Goal: Task Accomplishment & Management: Use online tool/utility

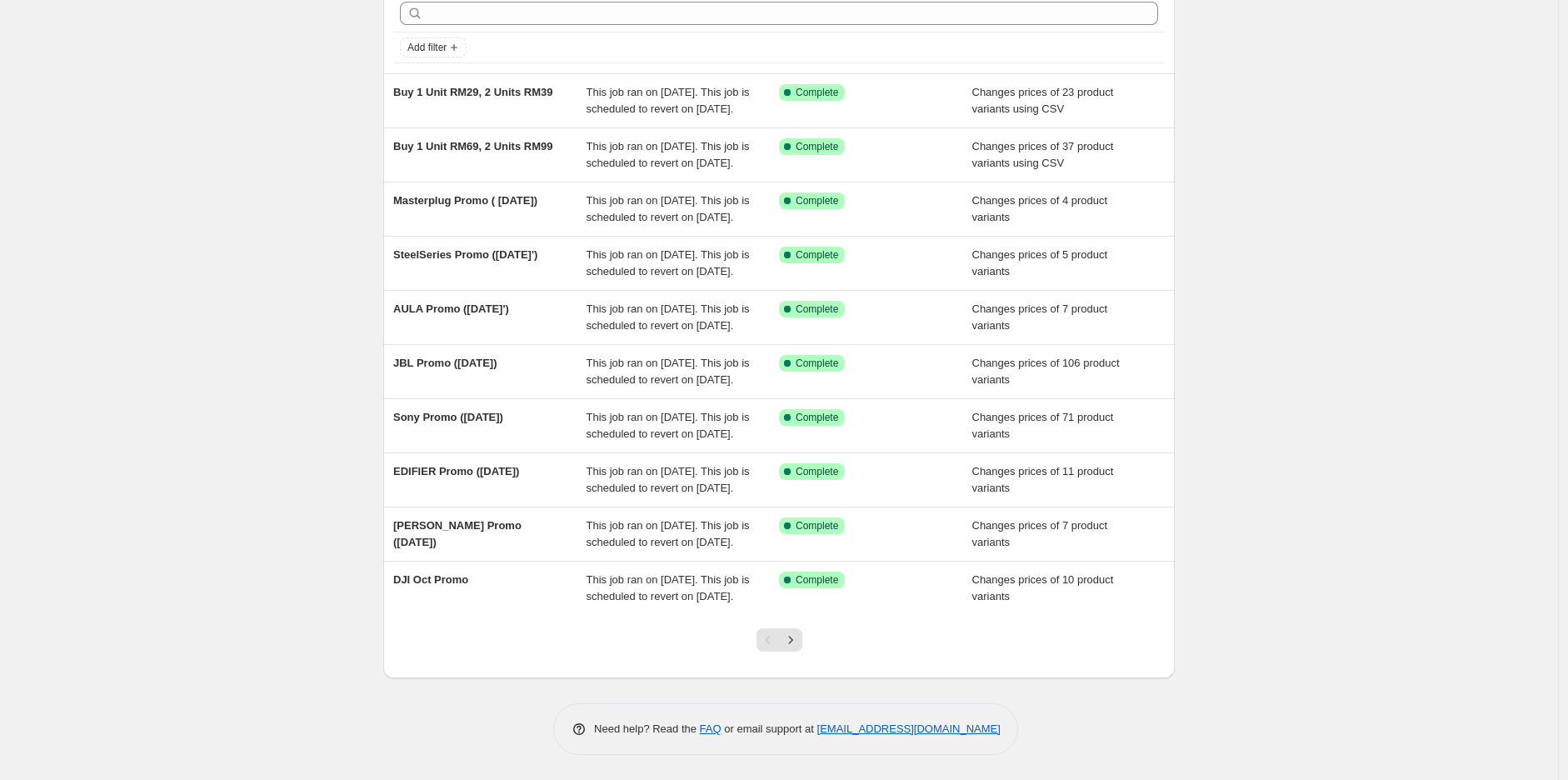
scroll to position [245, 0]
click at [799, 640] on icon "Next" at bounding box center [791, 640] width 17 height 17
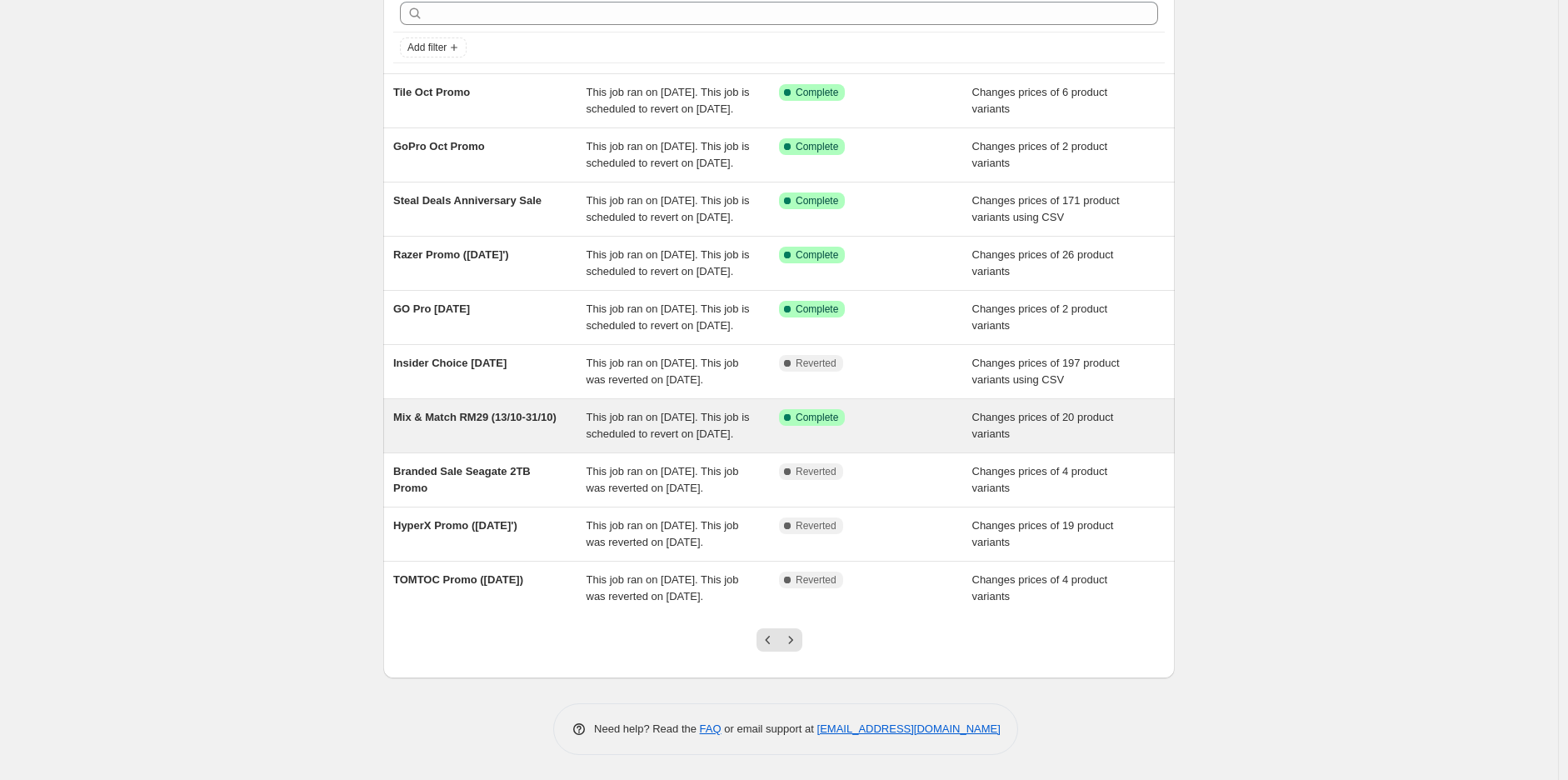
scroll to position [92, 0]
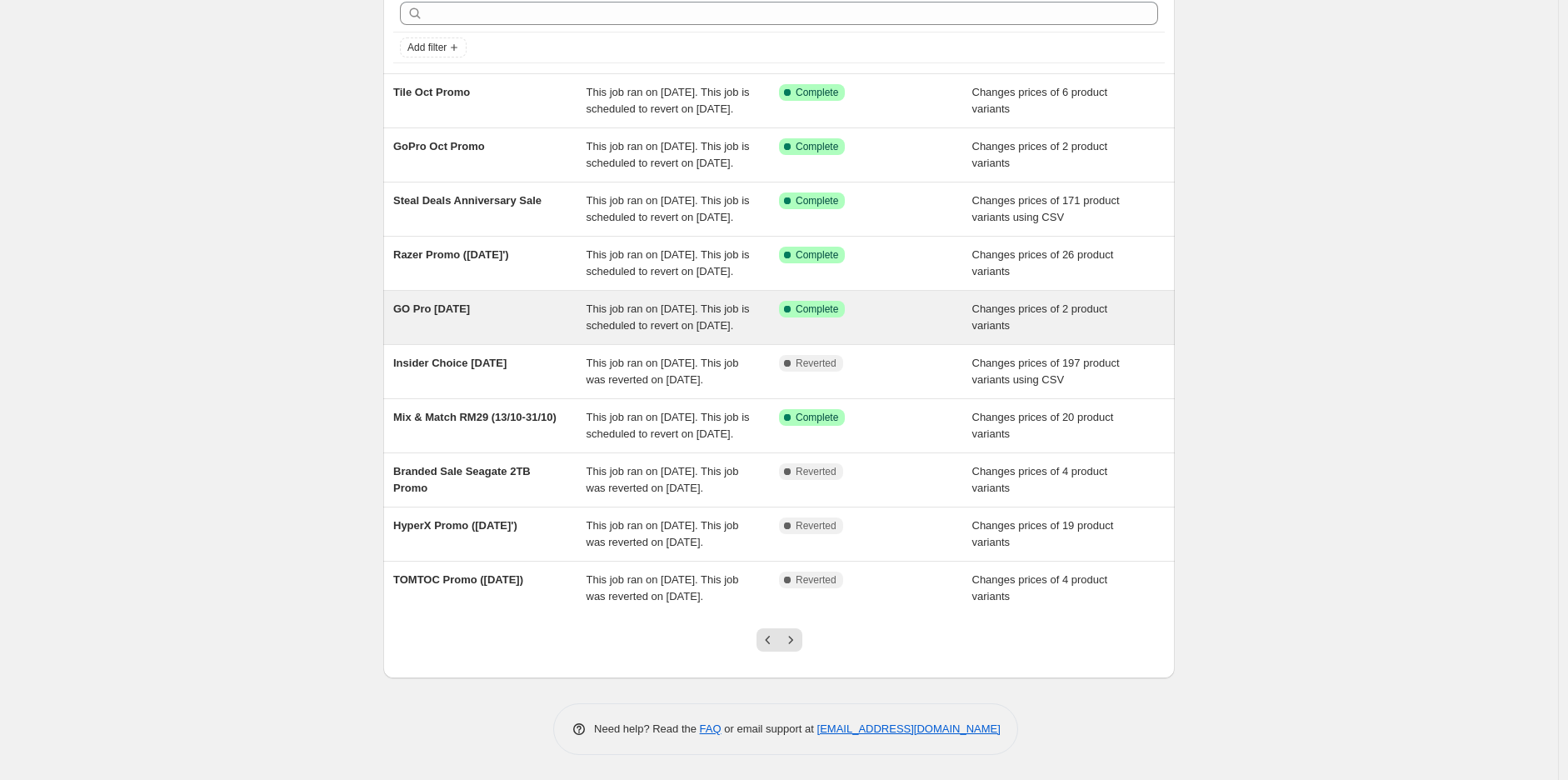
click at [446, 315] on span "GO Pro [DATE]" at bounding box center [431, 308] width 76 height 12
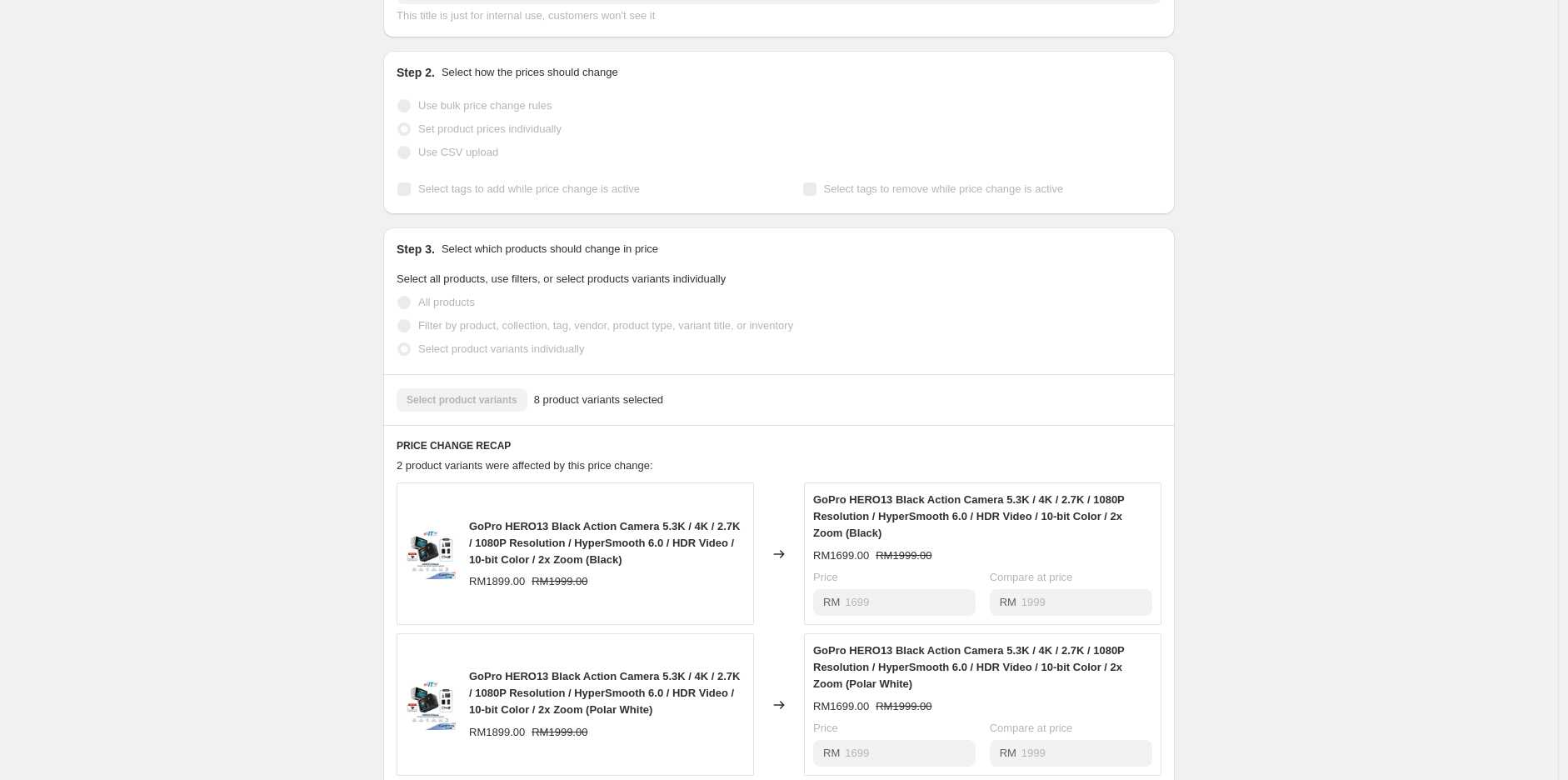
scroll to position [647, 0]
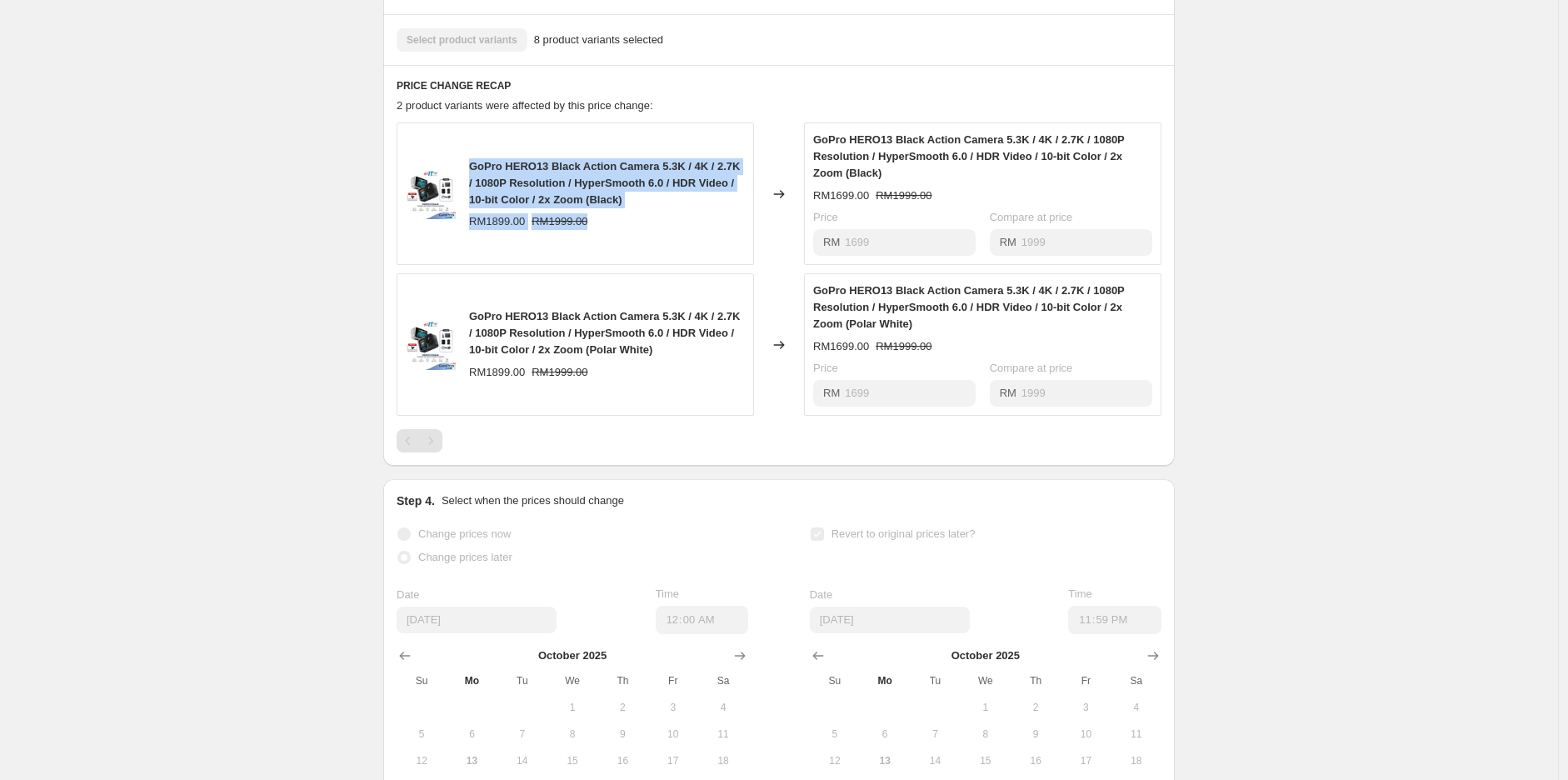
drag, startPoint x: 648, startPoint y: 224, endPoint x: 473, endPoint y: 187, distance: 178.9
click at [473, 187] on div "GoPro HERO13 Black Action Camera 5.3K / 4K / 2.7K / 1080P Resolution / HyperSmo…" at bounding box center [607, 194] width 275 height 72
copy div "GoPro HERO13 Black Action Camera 5.3K / 4K / 2.7K / 1080P Resolution / HyperSmo…"
click at [540, 206] on span "GoPro HERO13 Black Action Camera 5.3K / 4K / 2.7K / 1080P Resolution / HyperSmo…" at bounding box center [604, 183] width 271 height 46
drag, startPoint x: 474, startPoint y: 179, endPoint x: 639, endPoint y: 221, distance: 170.3
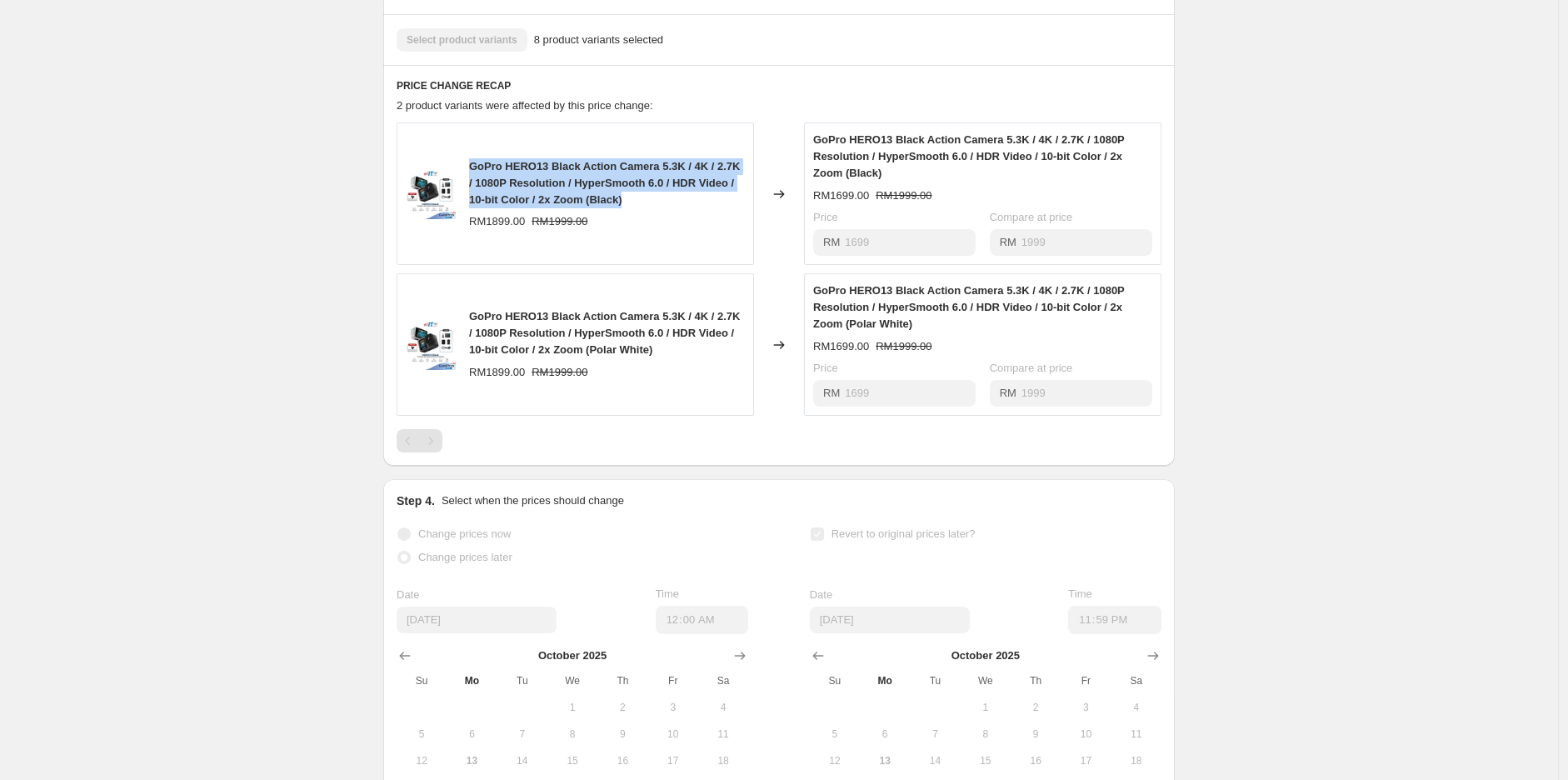
click at [639, 208] on div "GoPro HERO13 Black Action Camera 5.3K / 4K / 2.7K / 1080P Resolution / HyperSmo…" at bounding box center [607, 183] width 275 height 50
copy span "GoPro HERO13 Black Action Camera 5.3K / 4K / 2.7K / 1080P Resolution / HyperSmo…"
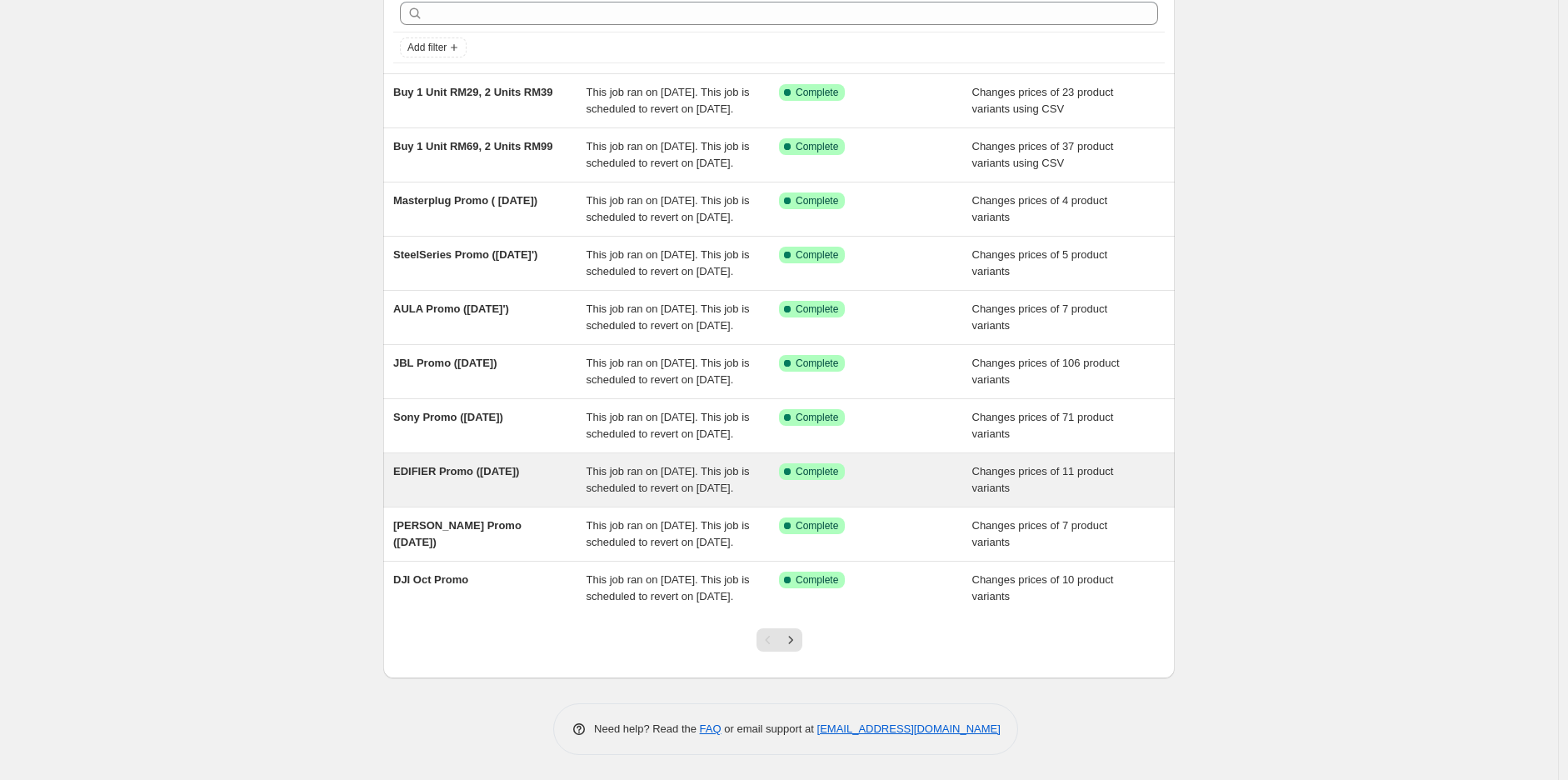
scroll to position [245, 0]
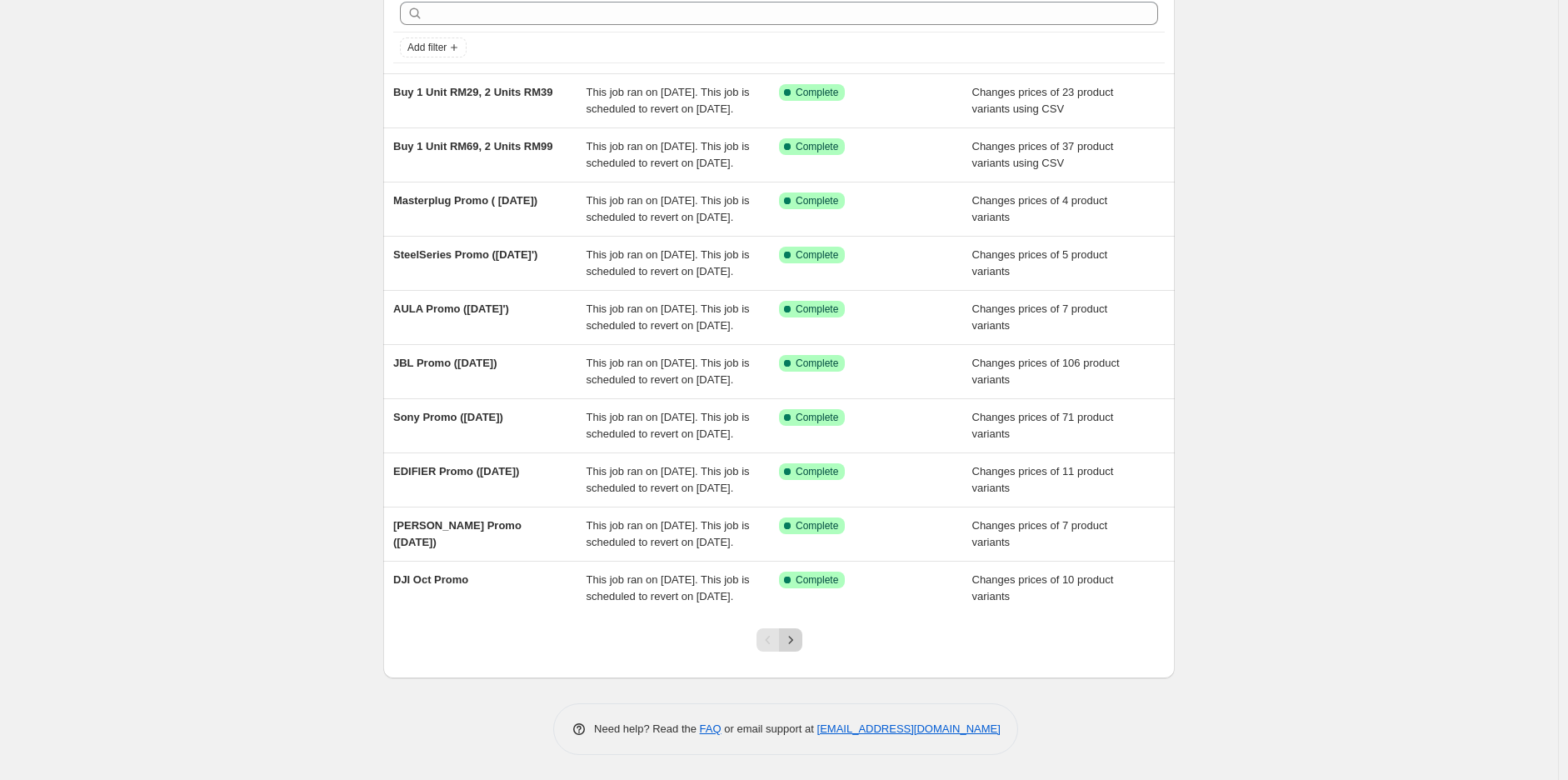
click at [792, 643] on icon "Next" at bounding box center [791, 640] width 17 height 17
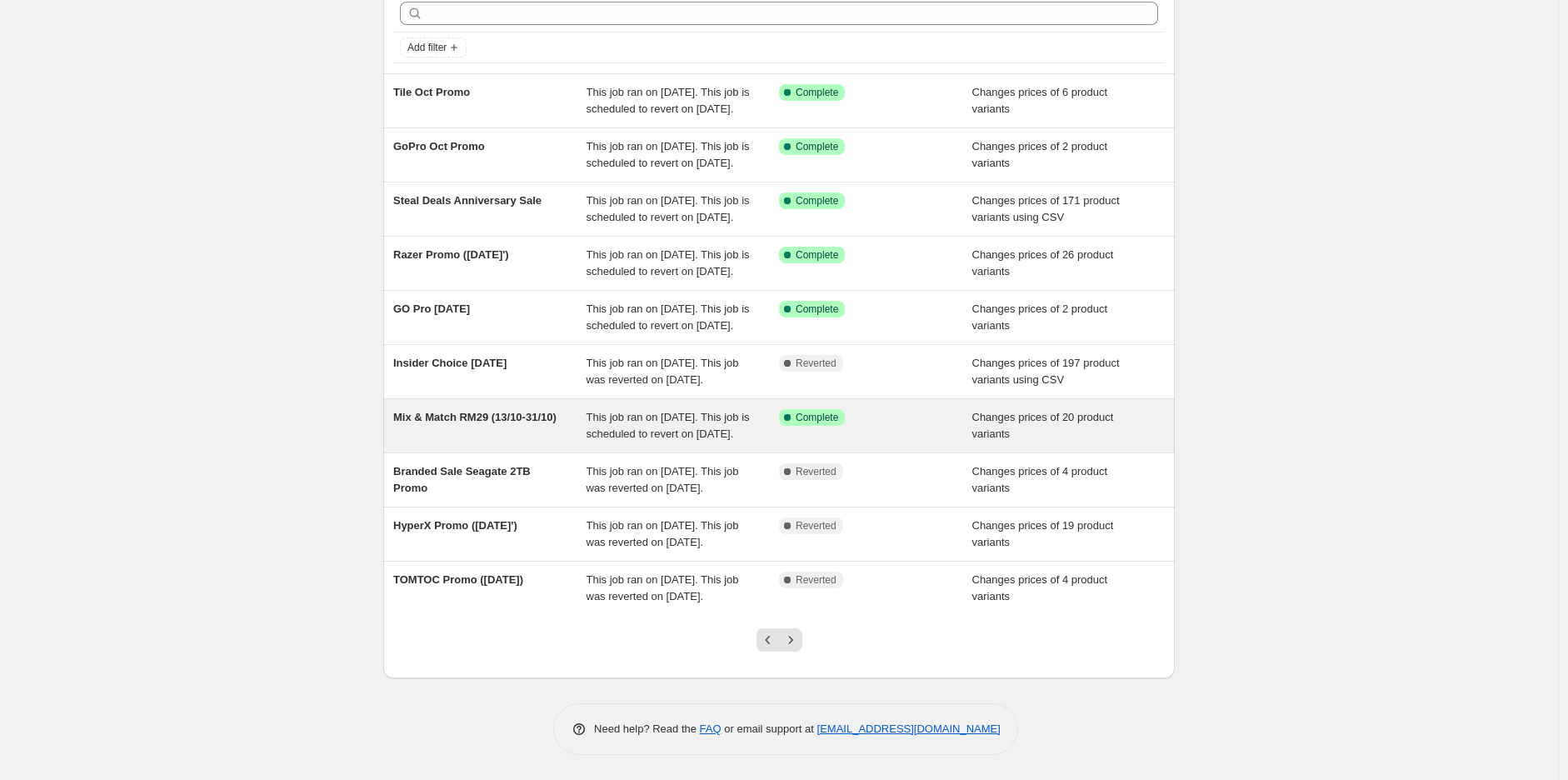
scroll to position [153, 0]
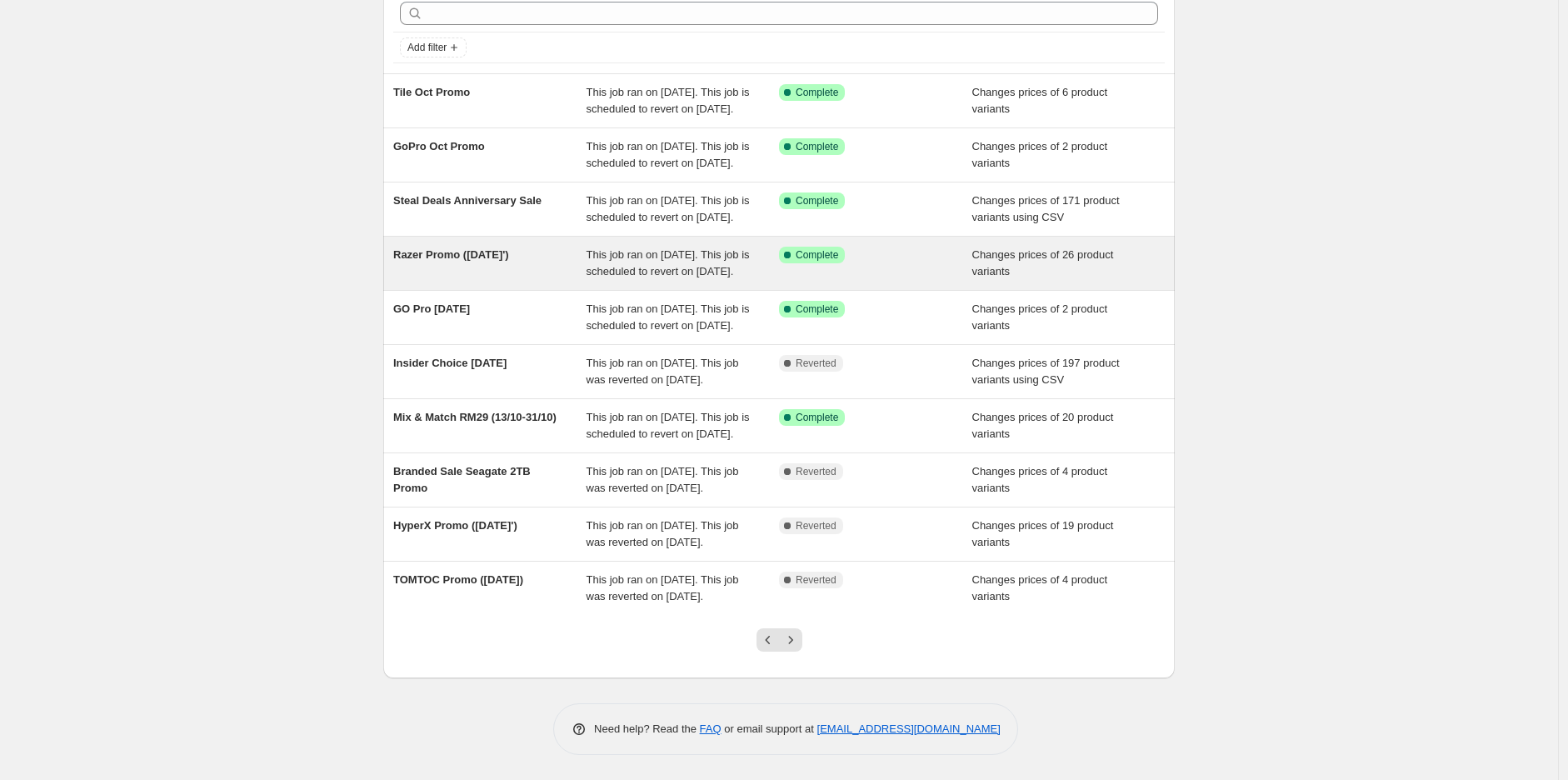
click at [457, 248] on span "Razer Promo ([DATE]')" at bounding box center [451, 254] width 116 height 12
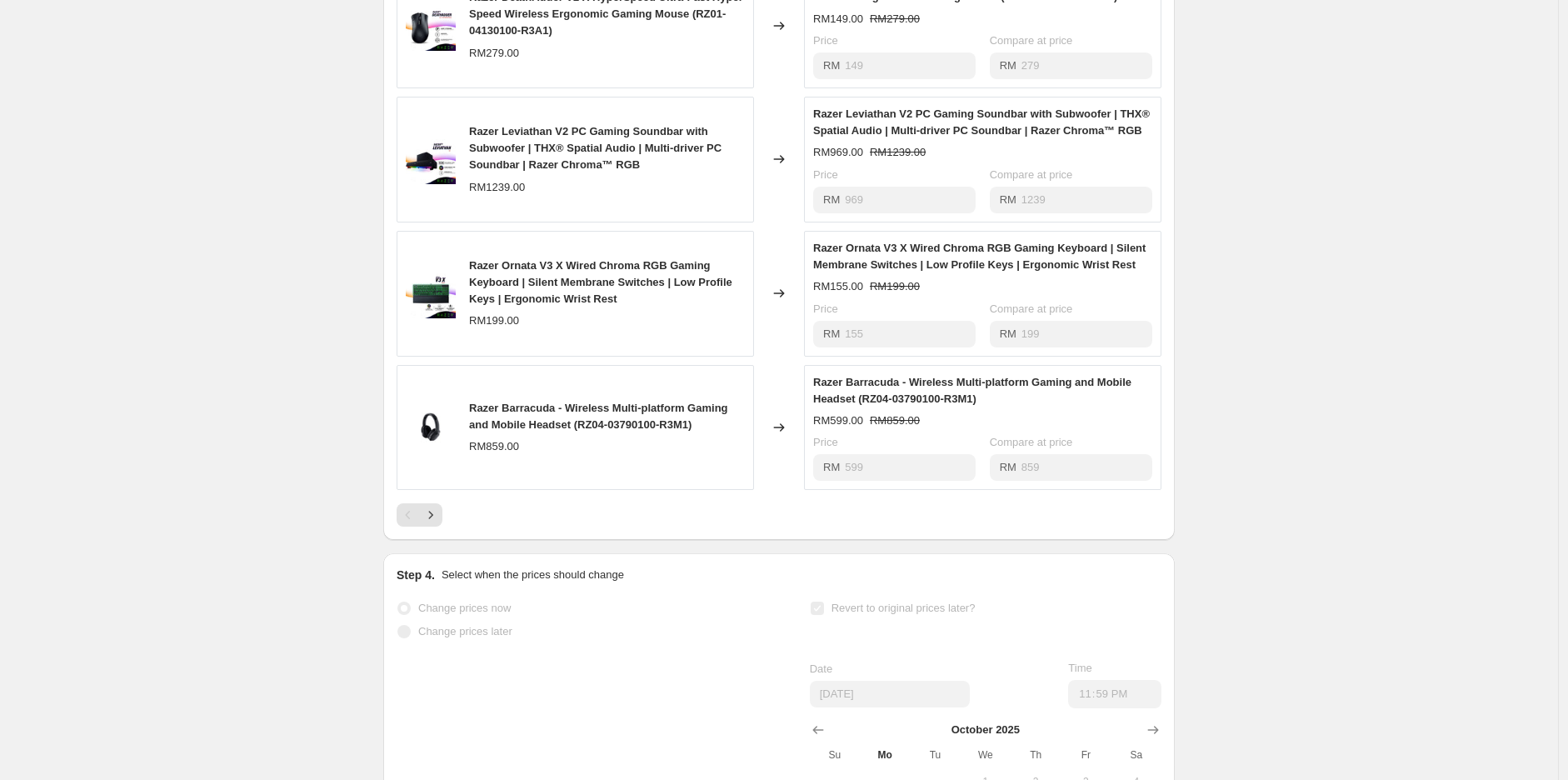
scroll to position [1018, 0]
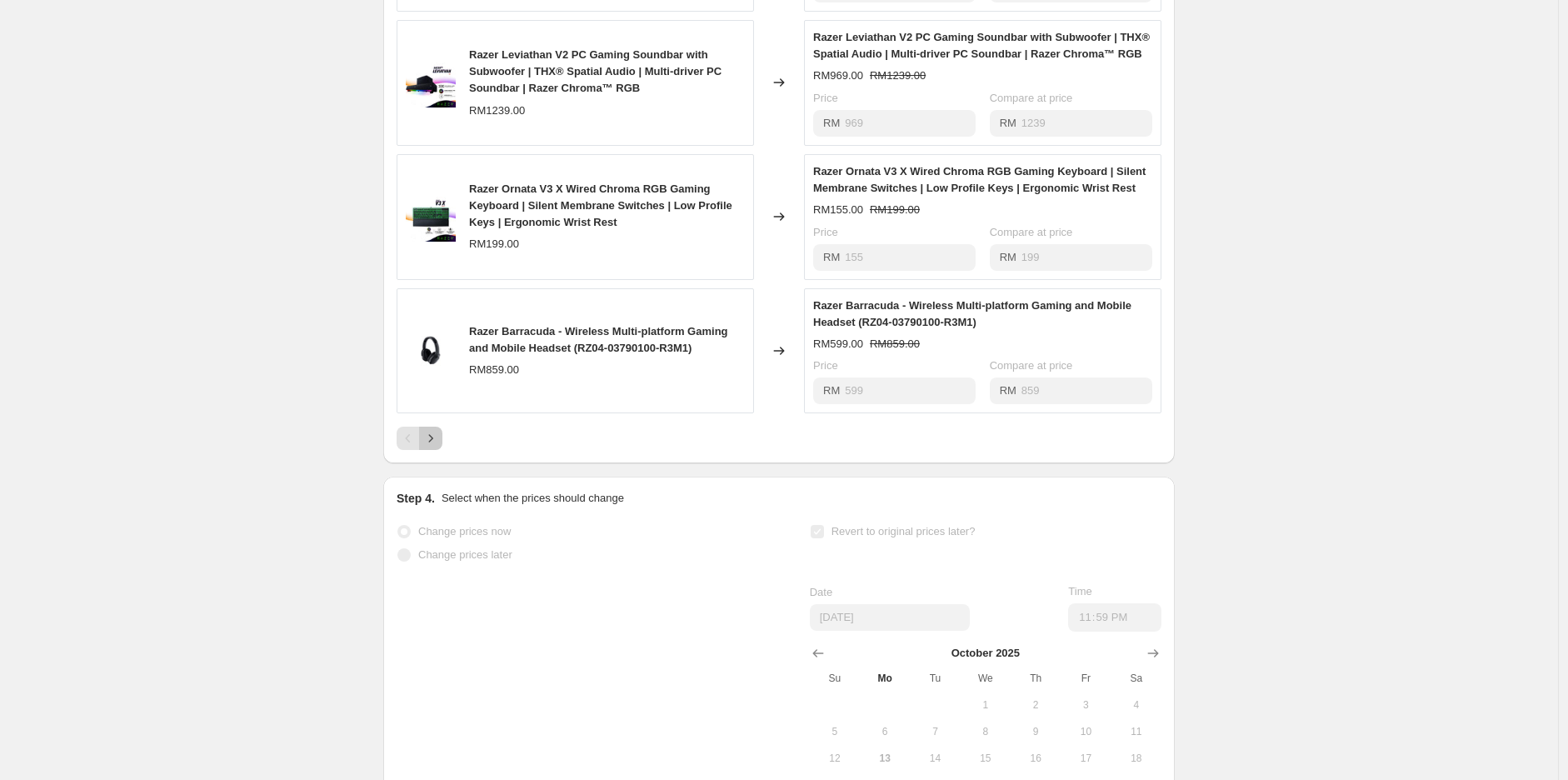
click at [428, 446] on icon "Next" at bounding box center [431, 439] width 17 height 17
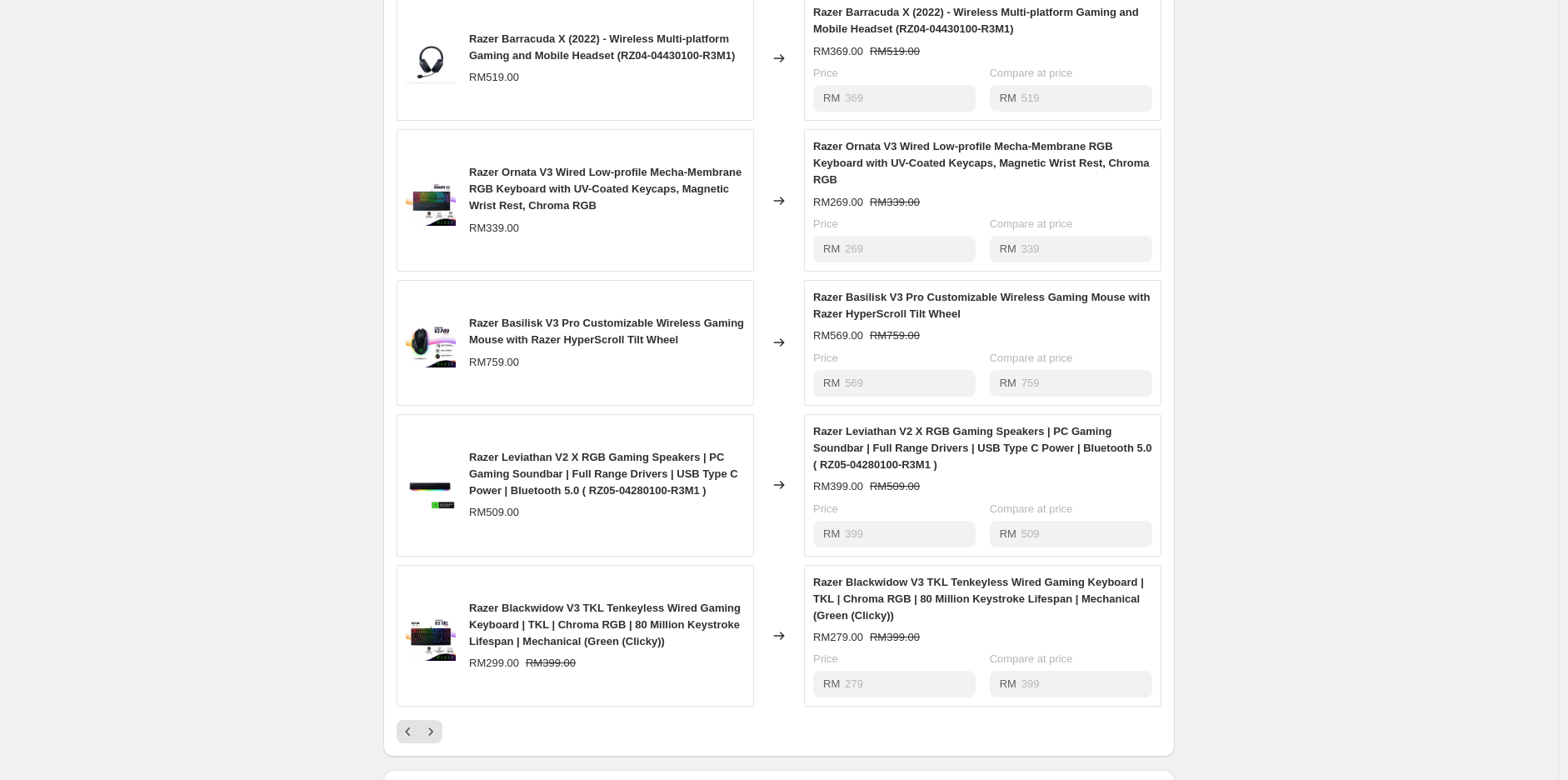
scroll to position [833, 0]
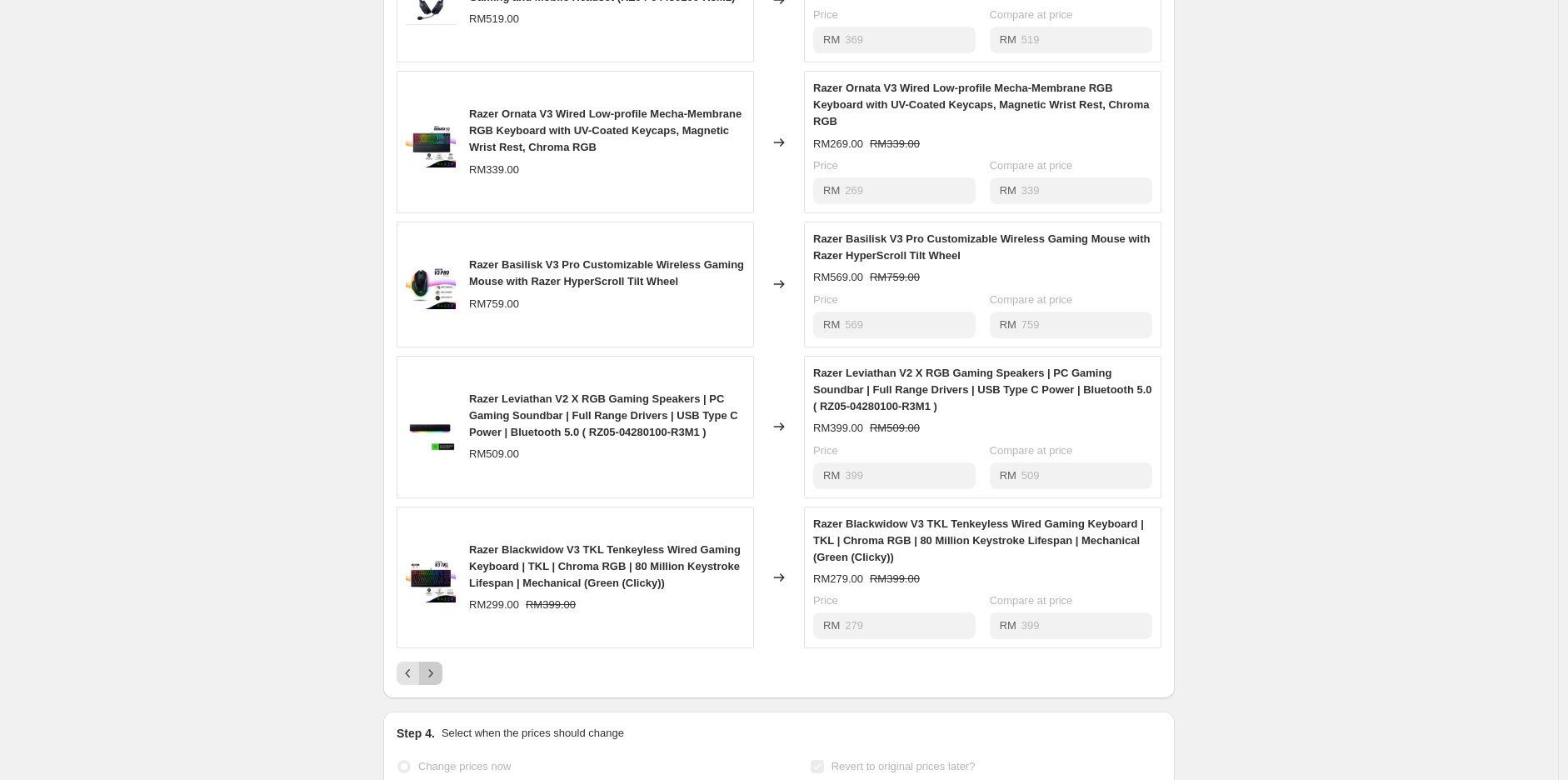
click at [439, 682] on icon "Next" at bounding box center [431, 673] width 17 height 17
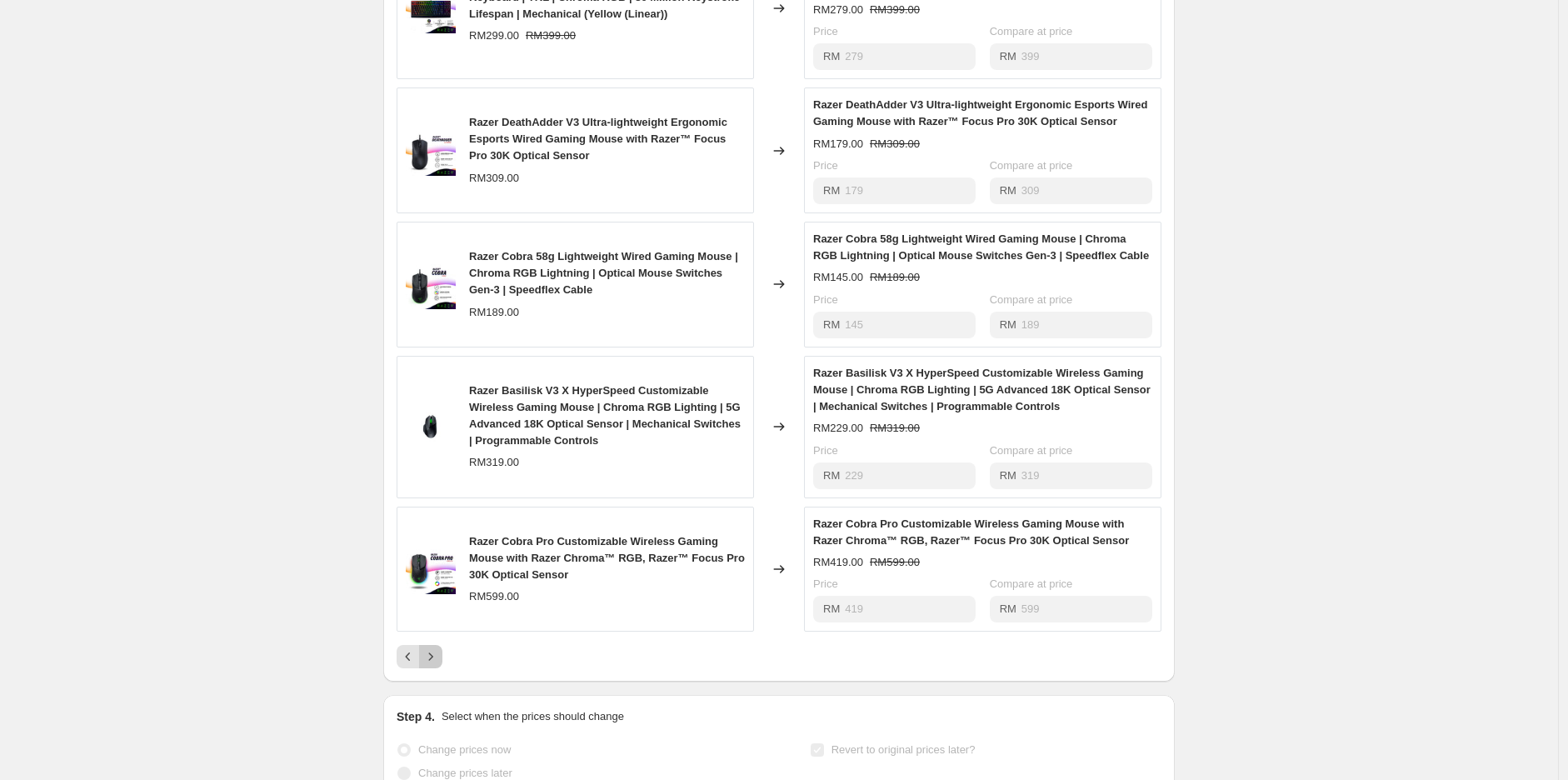
click at [428, 665] on icon "Next" at bounding box center [431, 656] width 17 height 17
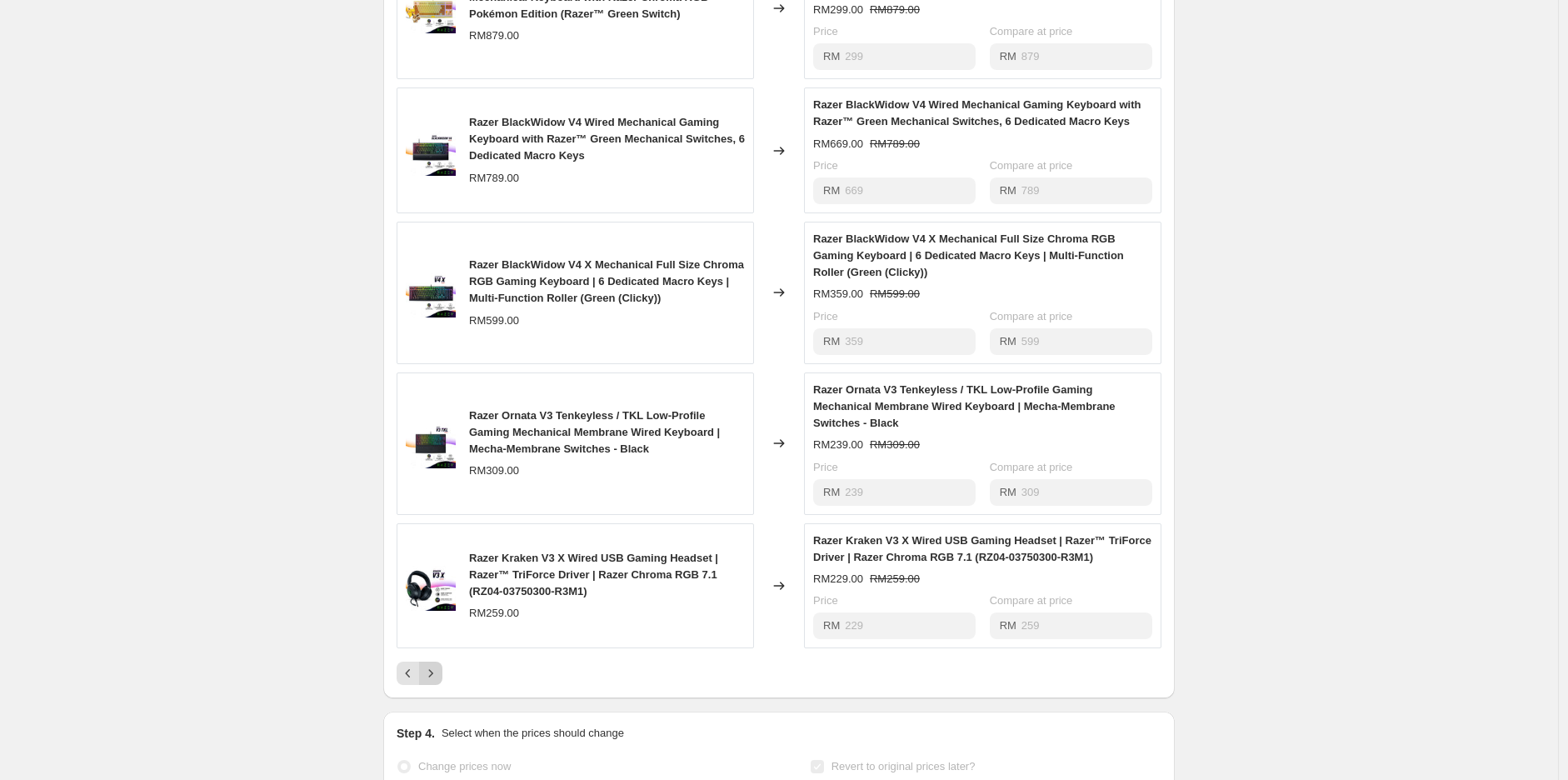
click at [428, 685] on div "Razer BlackWidow V3 Tenkeyless Compact Mechanical Keyboard with Razer Chroma RG…" at bounding box center [778, 310] width 765 height 748
click at [405, 682] on icon "Previous" at bounding box center [409, 673] width 17 height 17
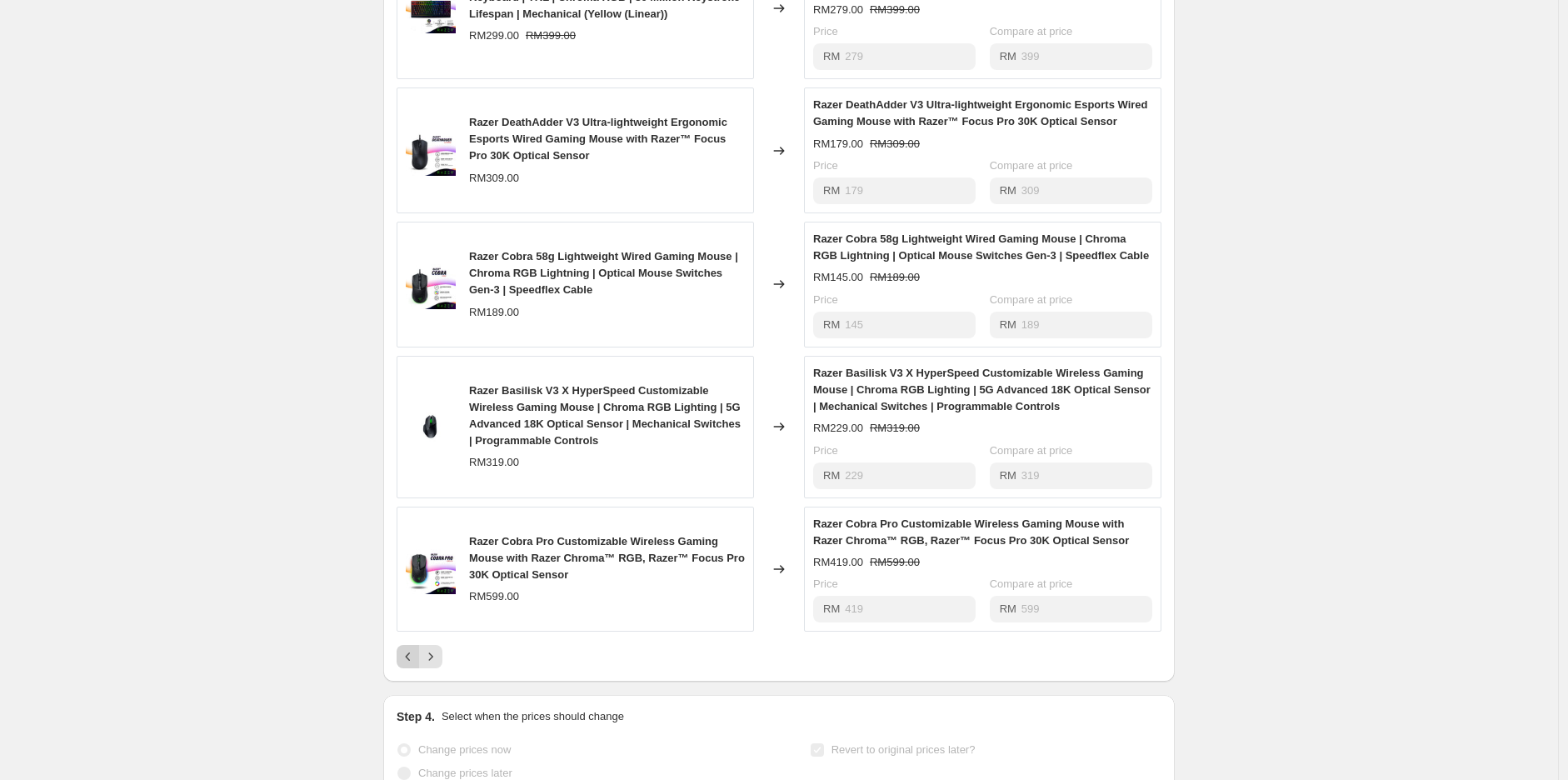
click at [405, 682] on div "PRICE CHANGE RECAP 26 product variants were affected by this price change: Raze…" at bounding box center [778, 280] width 792 height 803
click at [410, 660] on icon "Previous" at bounding box center [408, 656] width 5 height 8
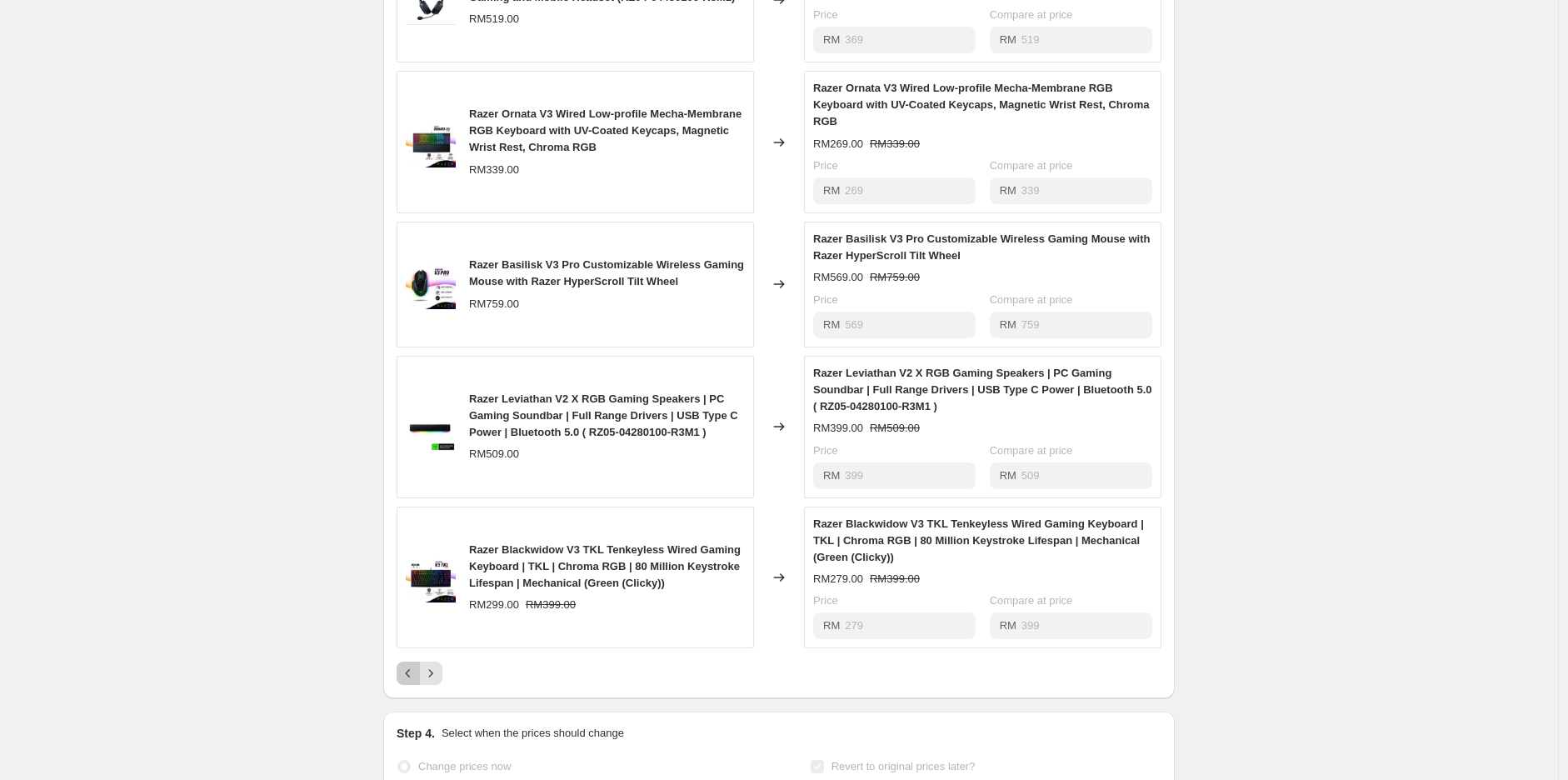
click at [410, 677] on icon "Previous" at bounding box center [408, 672] width 5 height 8
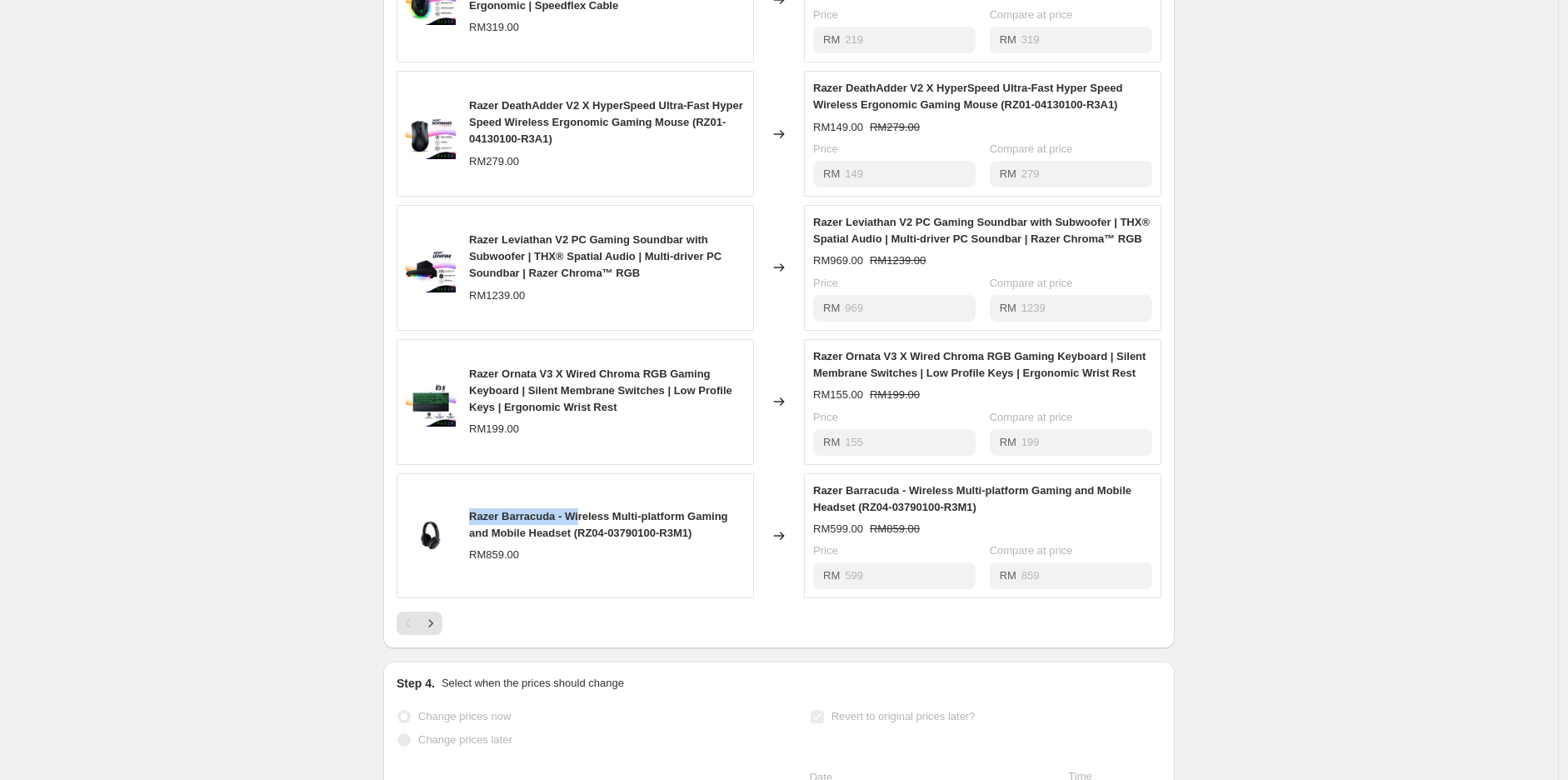
drag, startPoint x: 472, startPoint y: 565, endPoint x: 586, endPoint y: 574, distance: 114.4
click at [586, 574] on div "Razer Barracuda - Wireless Multi-platform Gaming and Mobile Headset (RZ04-03790…" at bounding box center [575, 536] width 358 height 125
click at [439, 632] on icon "Next" at bounding box center [431, 623] width 17 height 17
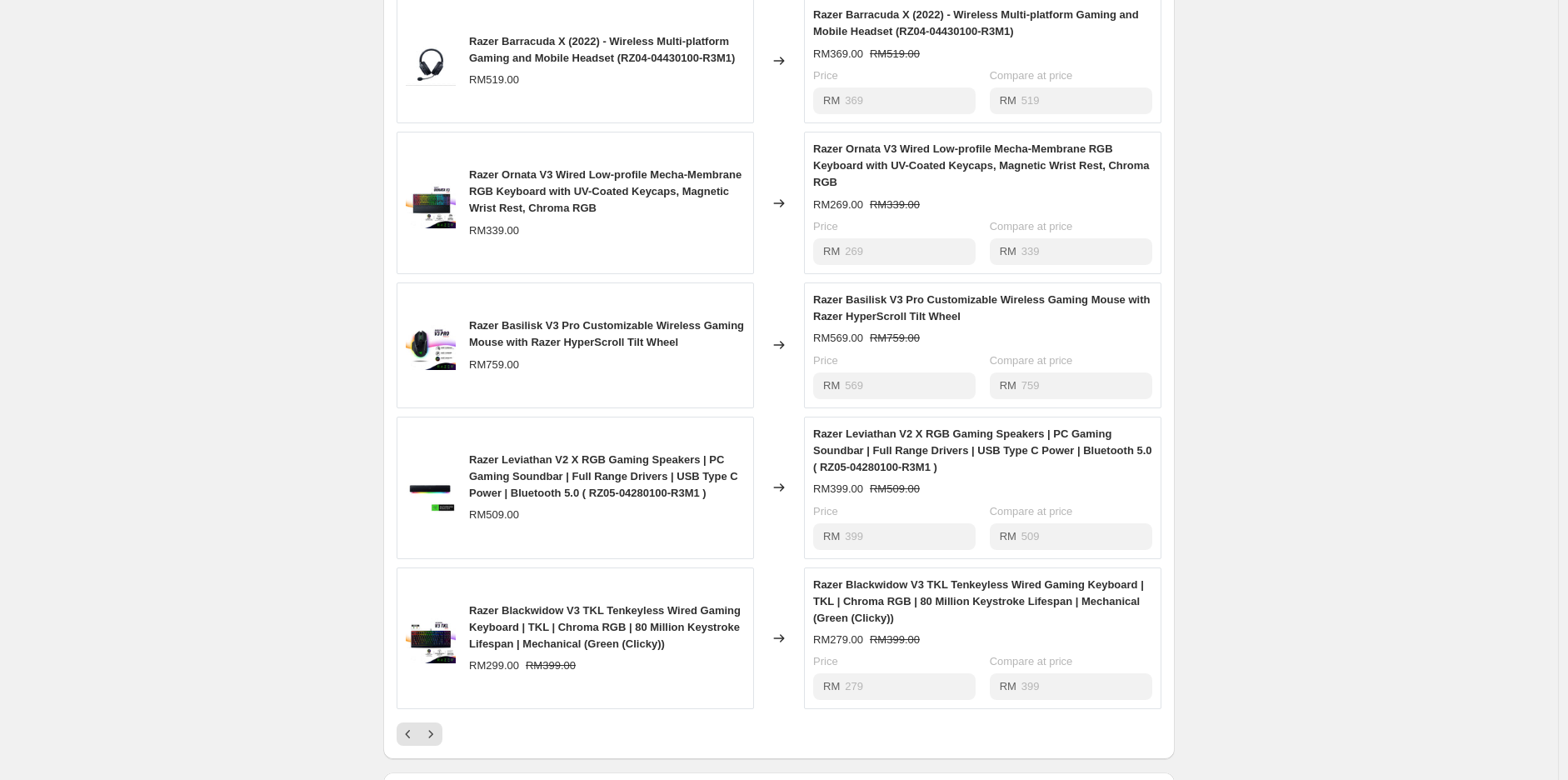
scroll to position [739, 0]
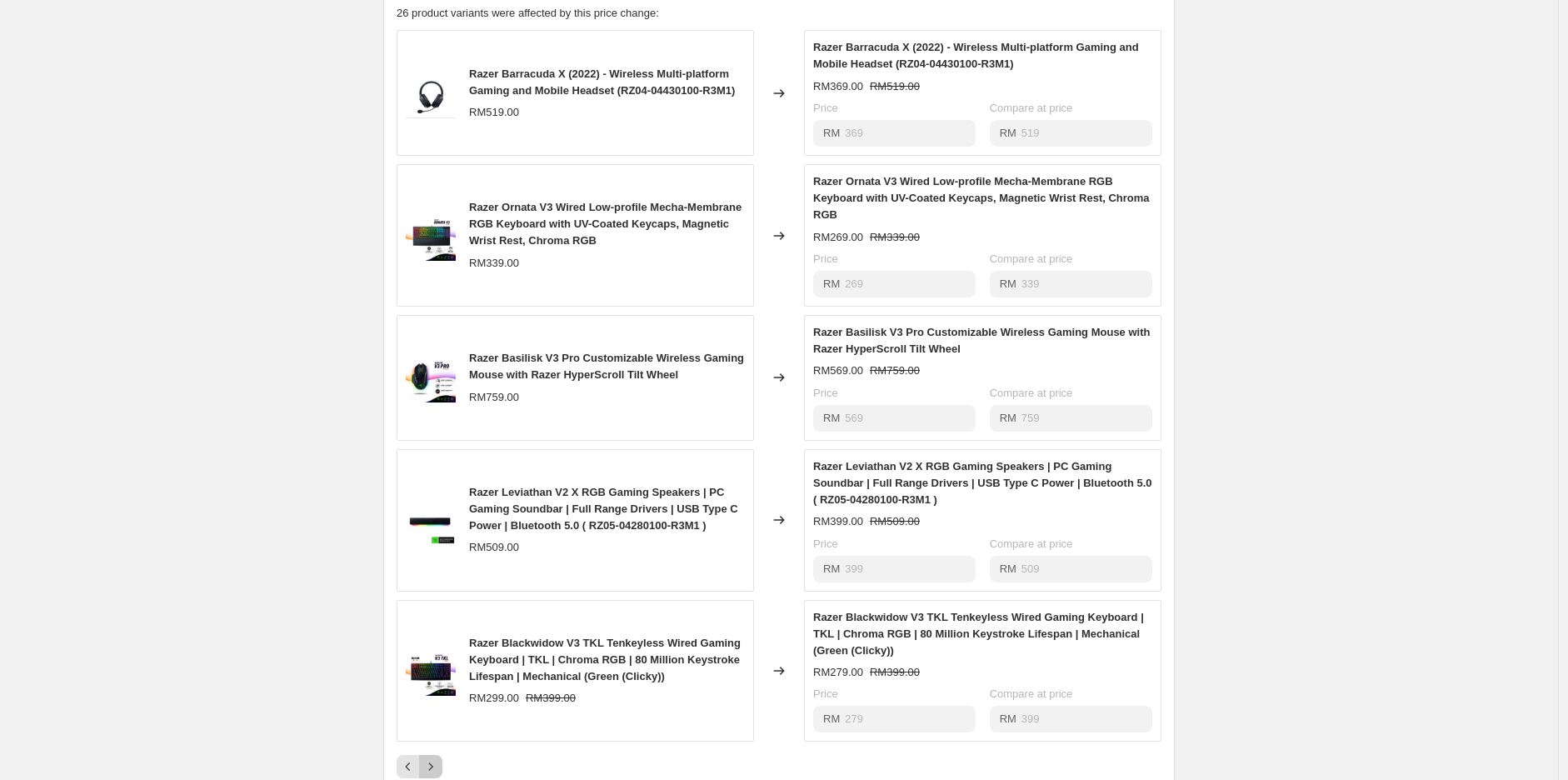
click at [442, 773] on button "Next" at bounding box center [430, 766] width 24 height 24
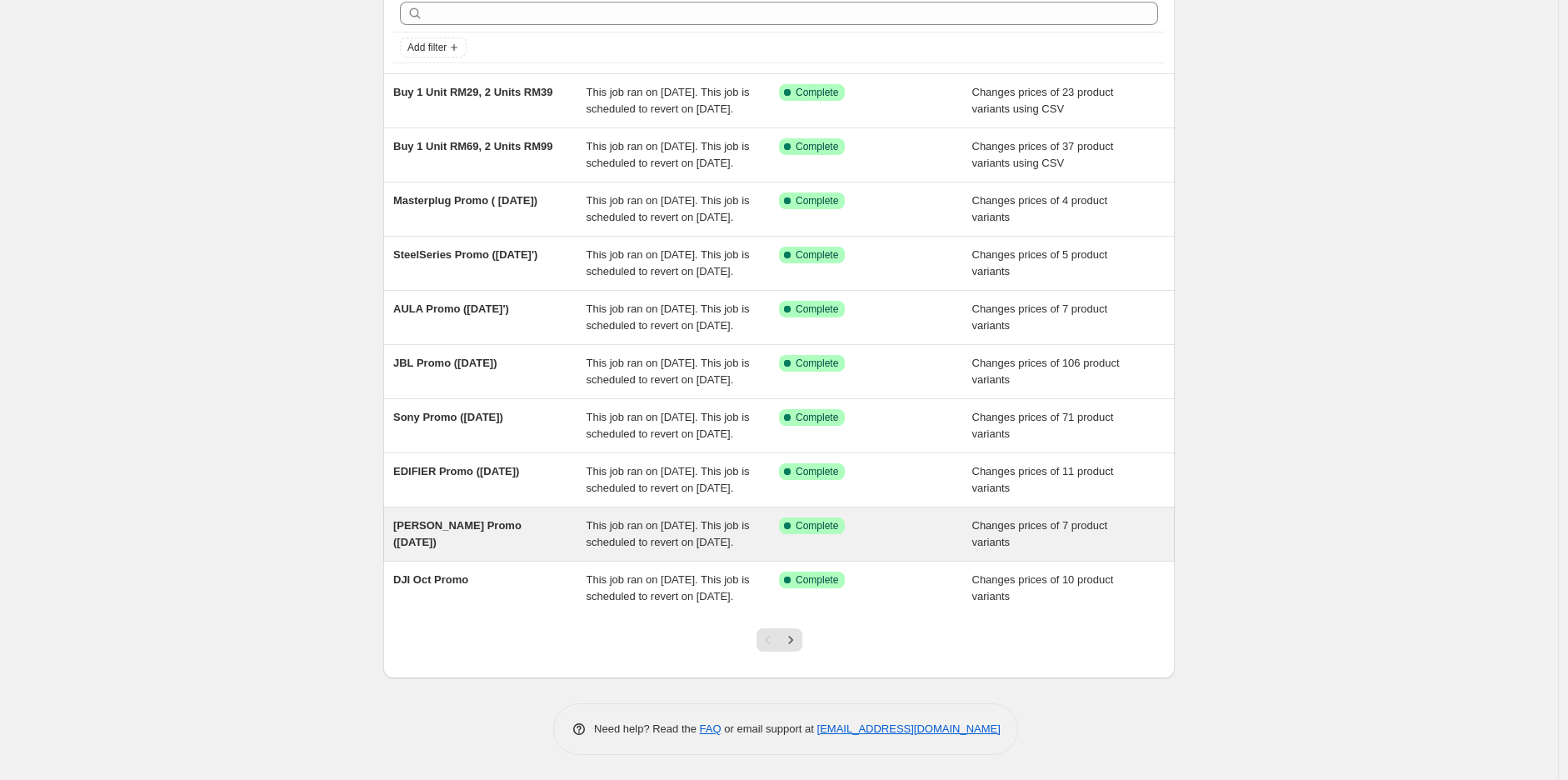
scroll to position [245, 0]
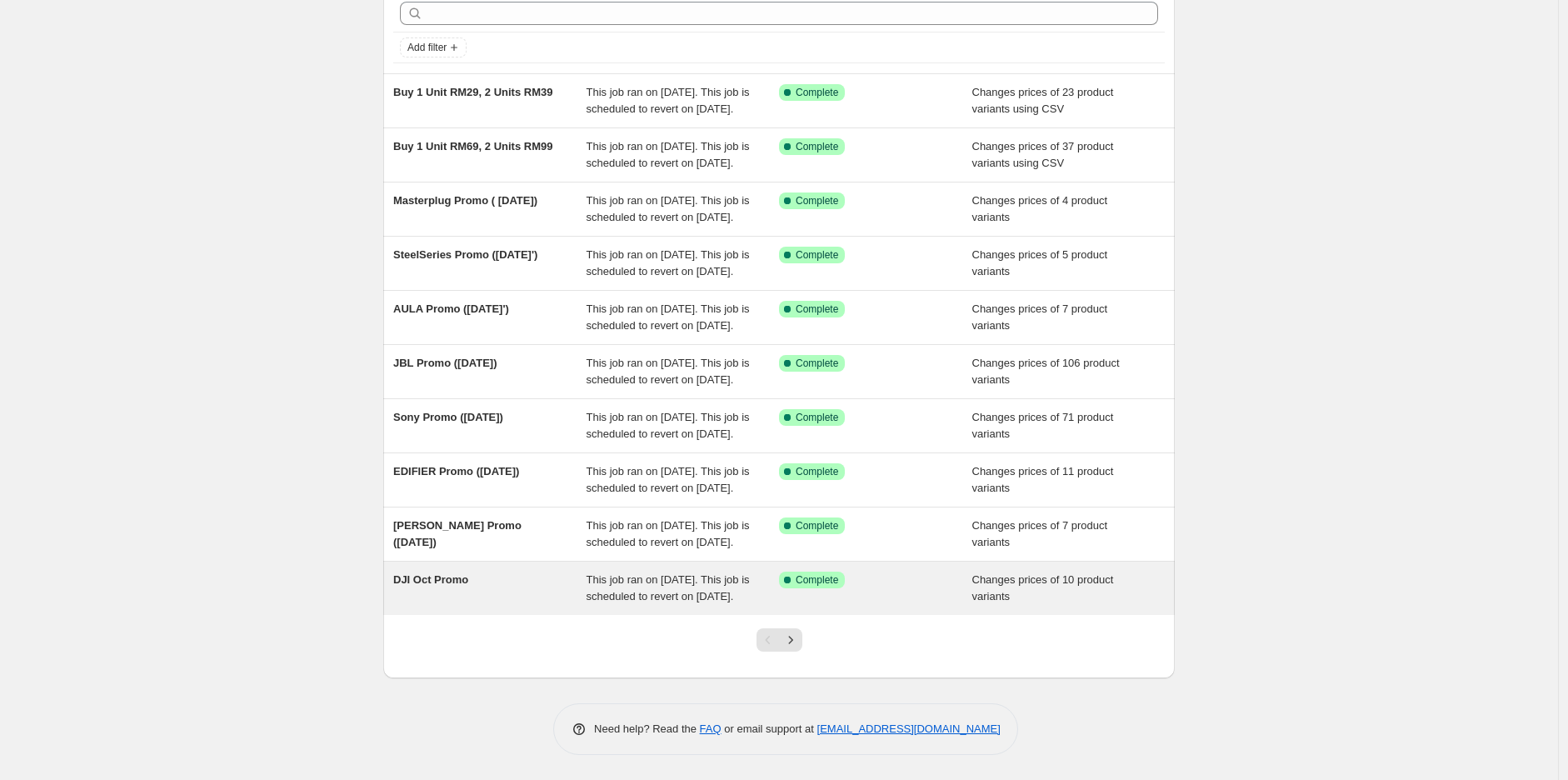
click at [468, 573] on span "DJI Oct Promo" at bounding box center [430, 579] width 75 height 12
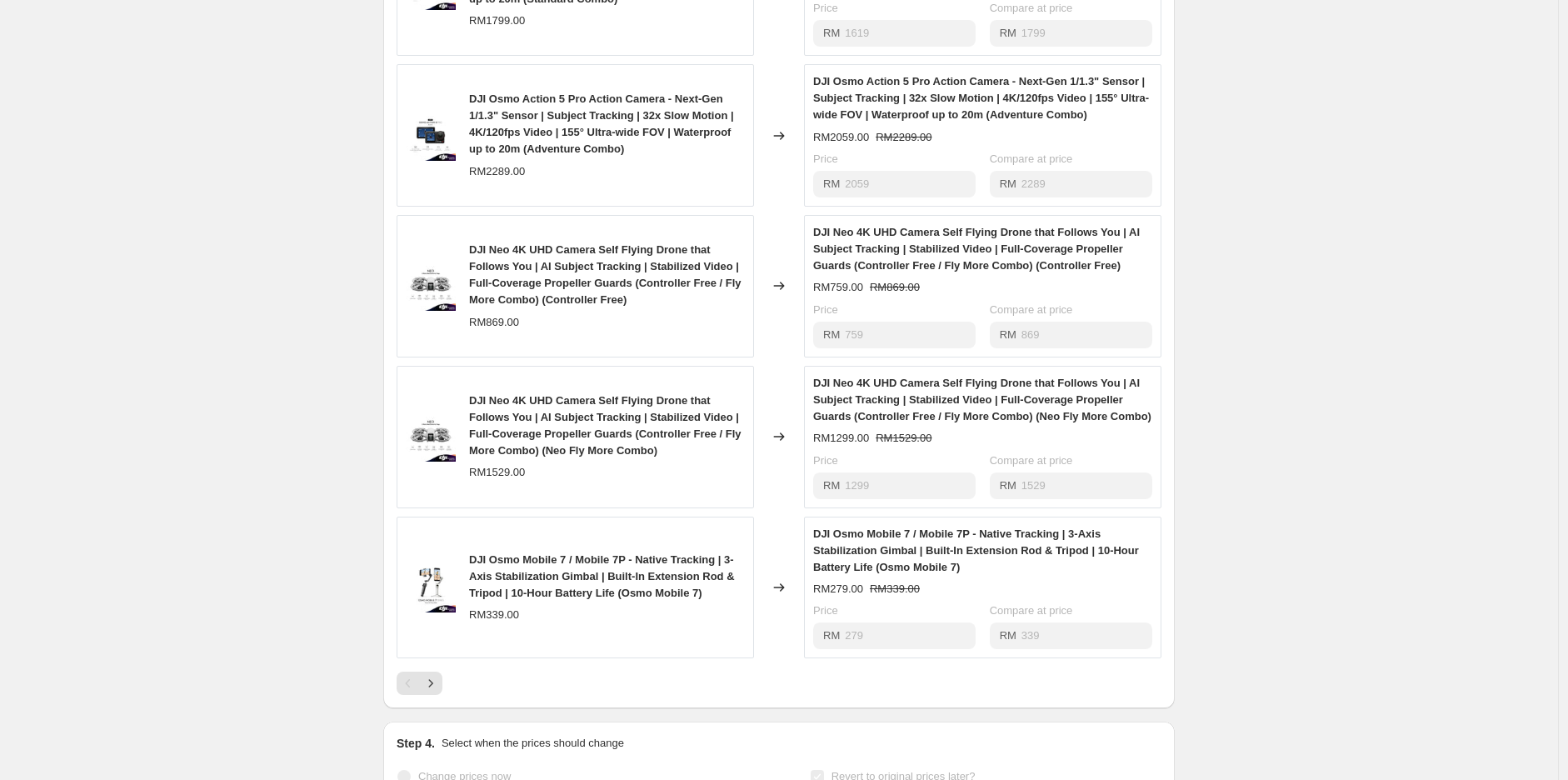
scroll to position [833, 0]
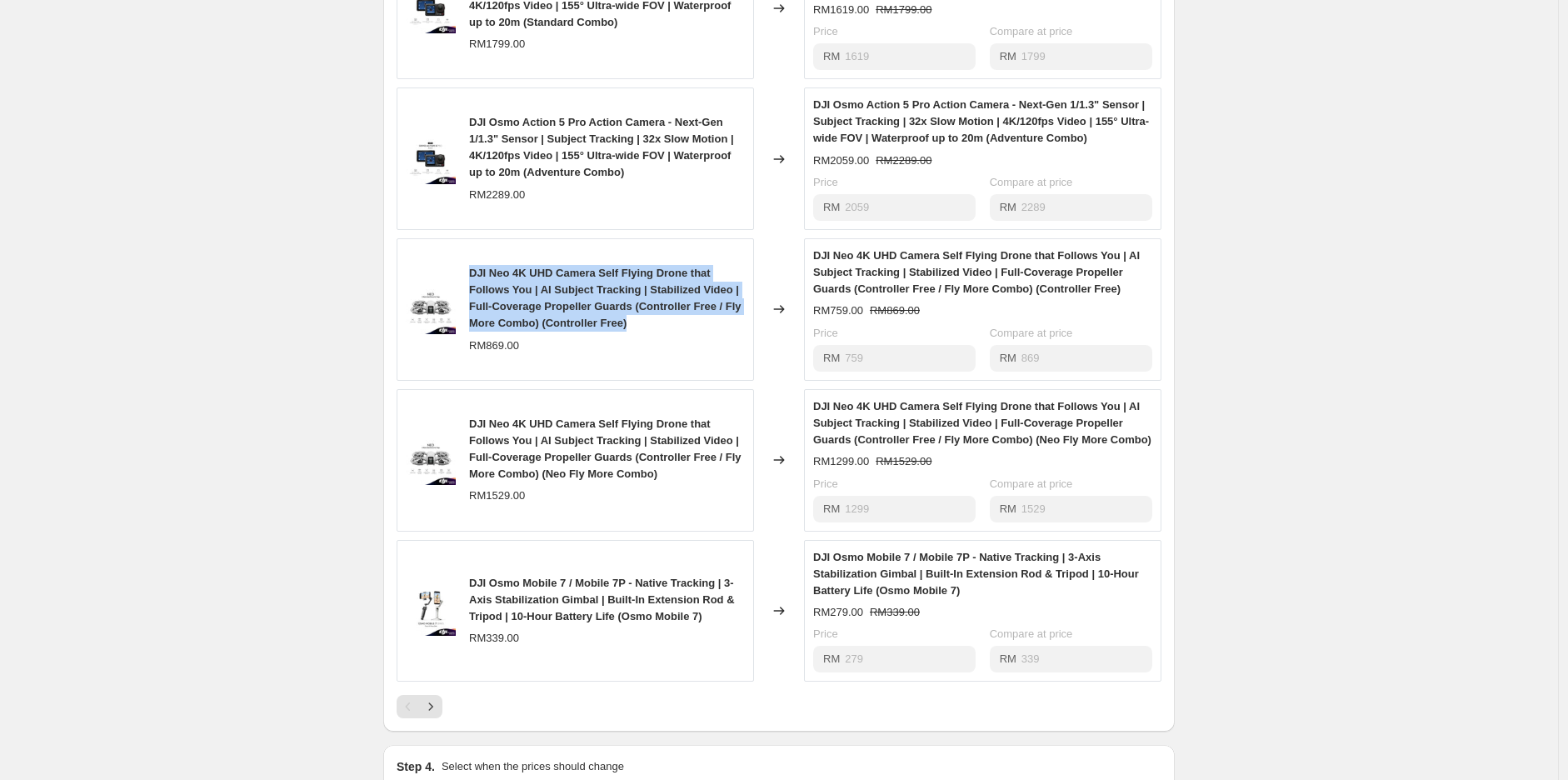
drag, startPoint x: 474, startPoint y: 287, endPoint x: 660, endPoint y: 338, distance: 192.9
click at [660, 332] on div "DJI Neo 4K UHD Camera Self Flying Drone that Follows You | AI Subject Tracking …" at bounding box center [607, 298] width 275 height 67
copy span "DJI Neo 4K UHD Camera Self Flying Drone that Follows You | AI Subject Tracking …"
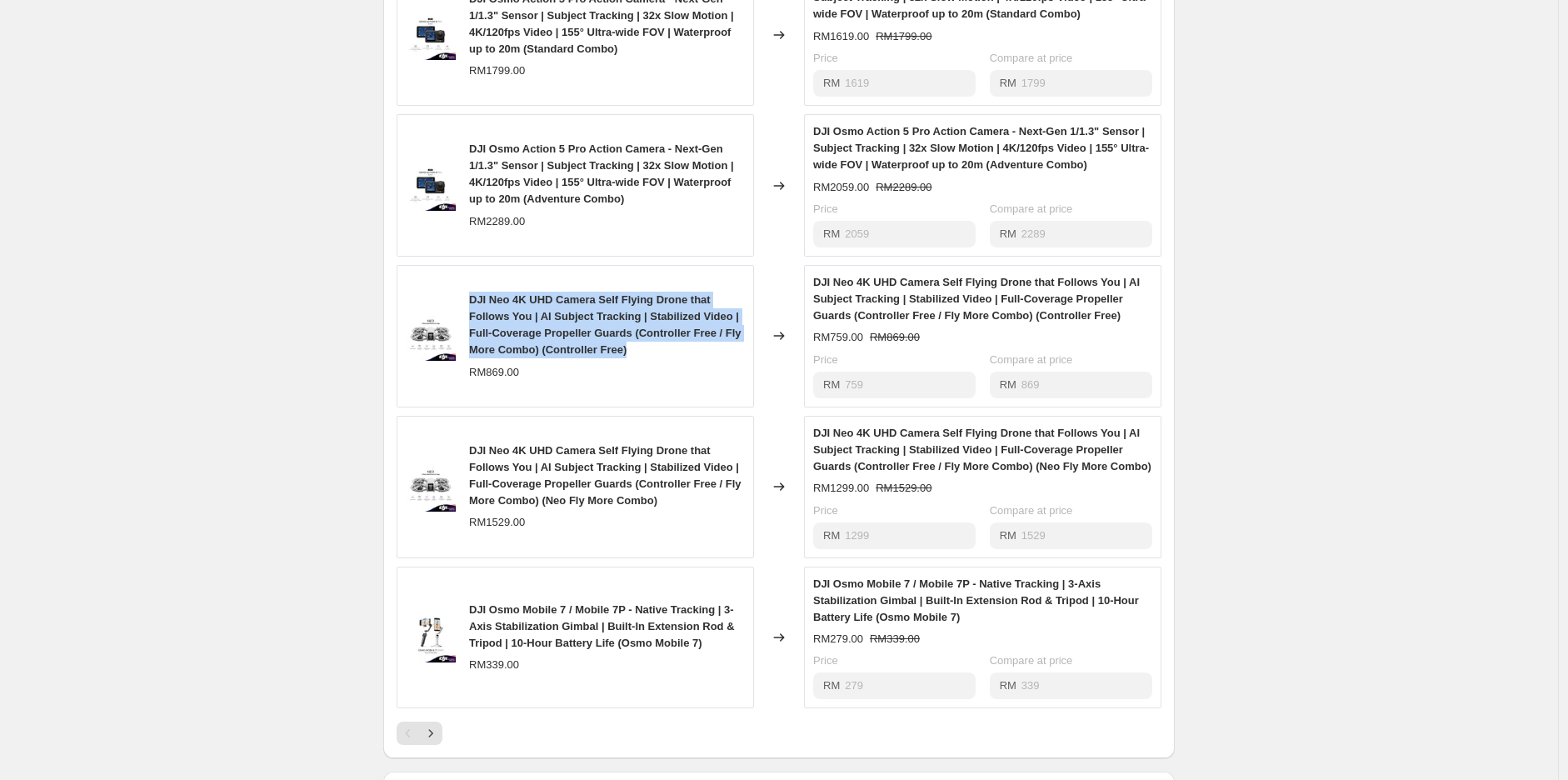
scroll to position [739, 0]
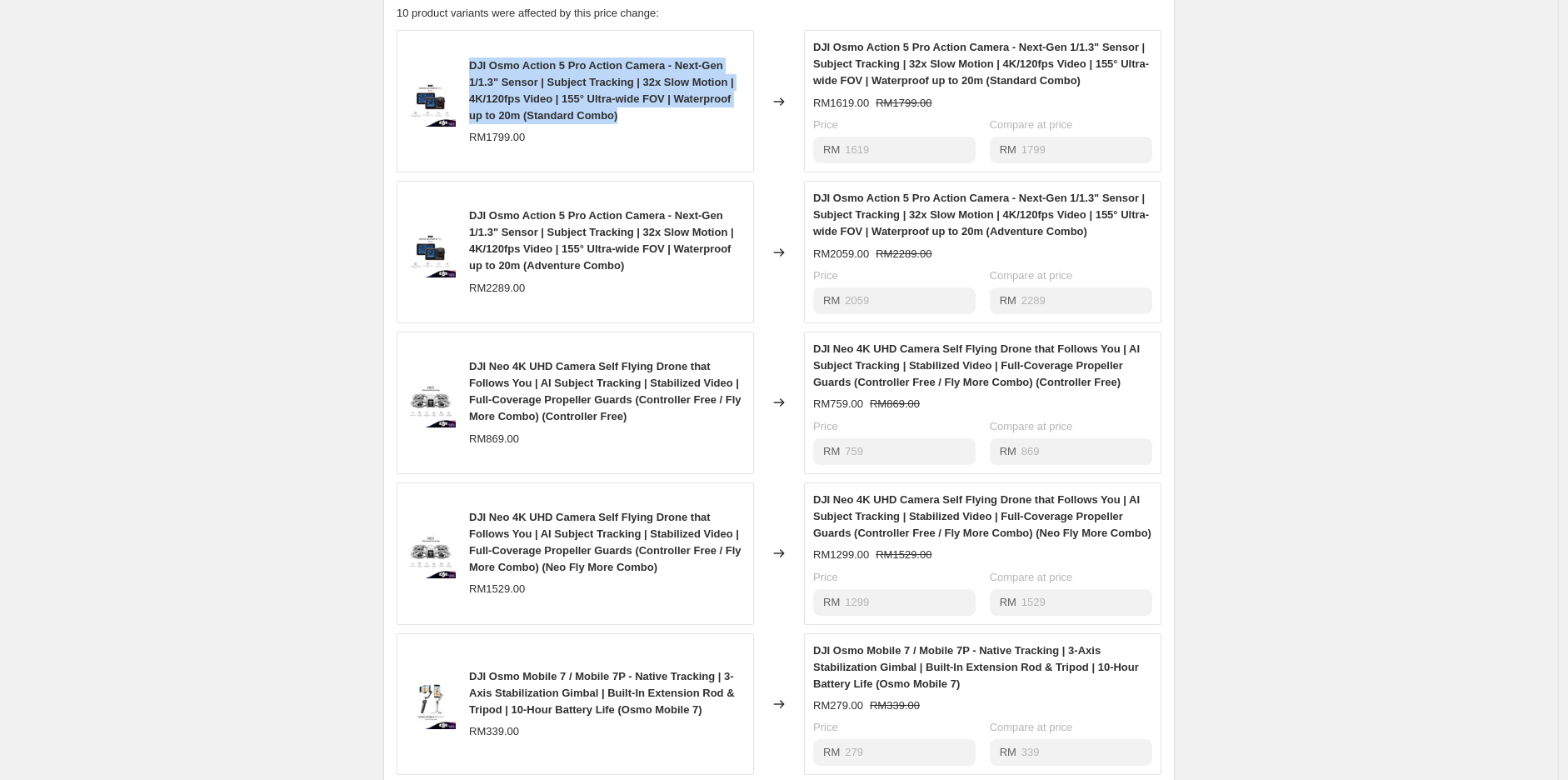
drag, startPoint x: 478, startPoint y: 77, endPoint x: 692, endPoint y: 124, distance: 219.1
click at [692, 124] on div "DJI Osmo Action 5 Pro Action Camera - Next-Gen 1/1.3" Sensor | Subject Tracking…" at bounding box center [607, 91] width 275 height 67
copy span "DJI Osmo Action 5 Pro Action Camera - Next-Gen 1/1.3" Sensor | Subject Tracking…"
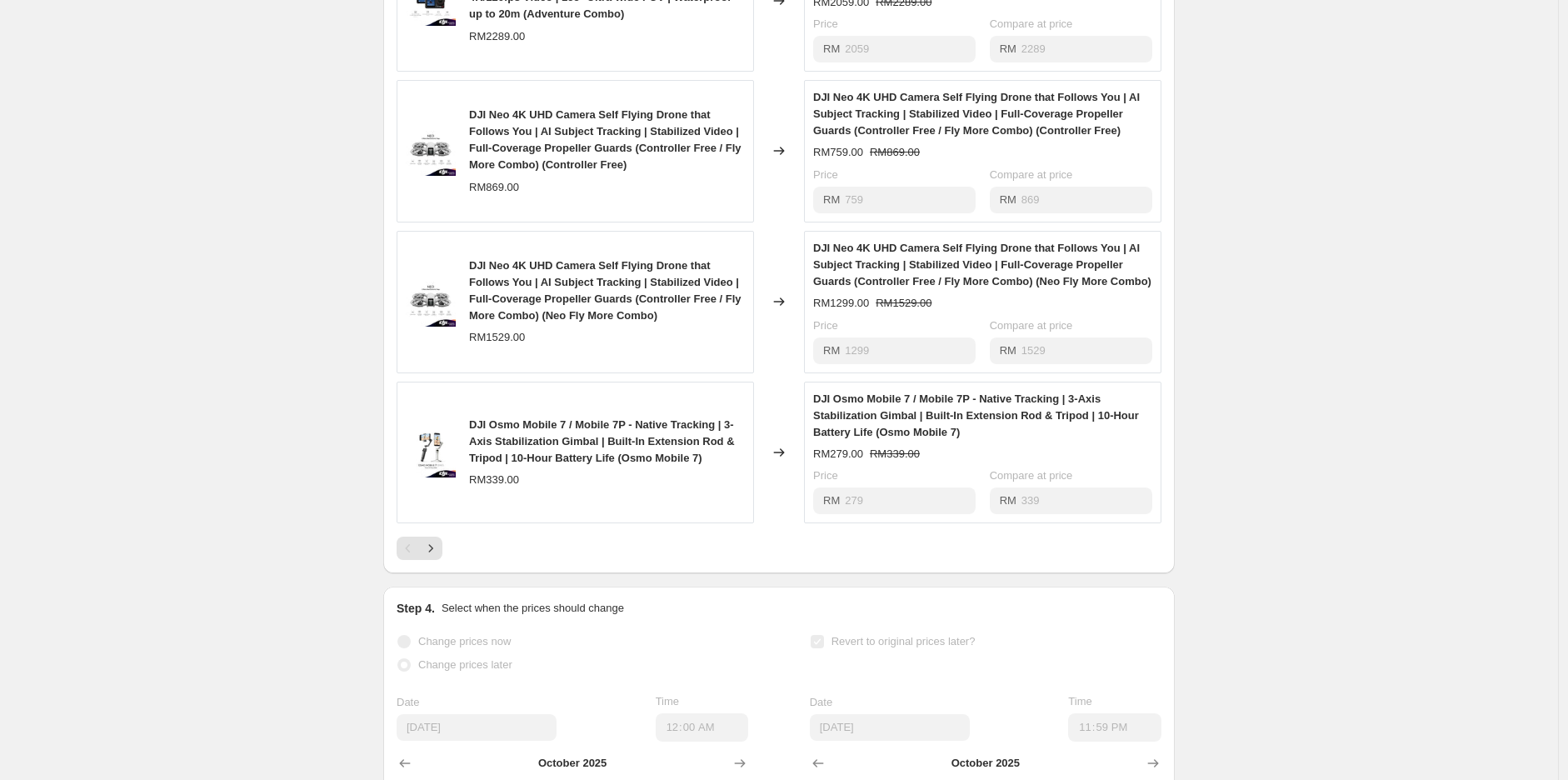
scroll to position [1203, 0]
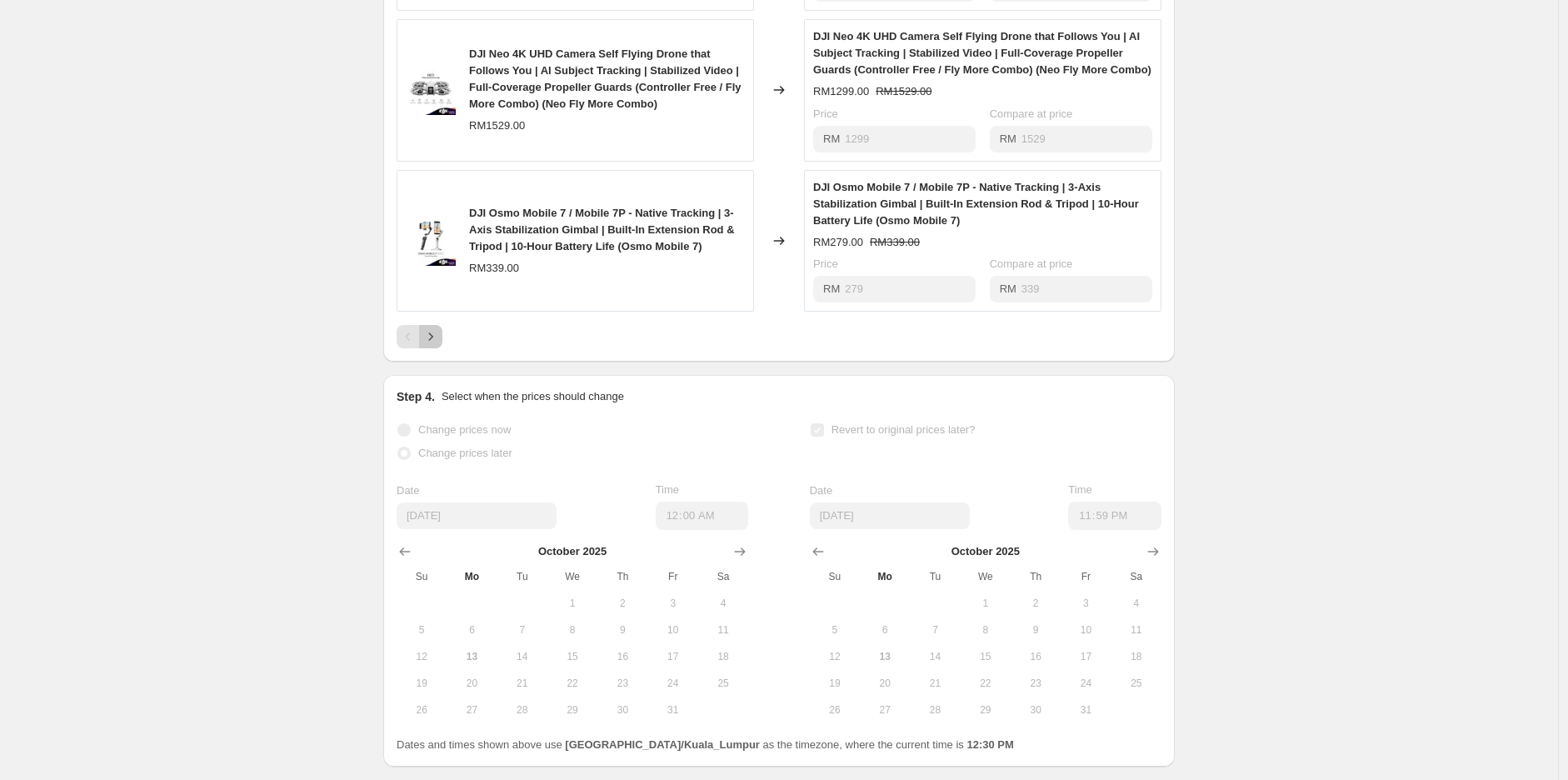
click at [439, 345] on icon "Next" at bounding box center [431, 337] width 17 height 17
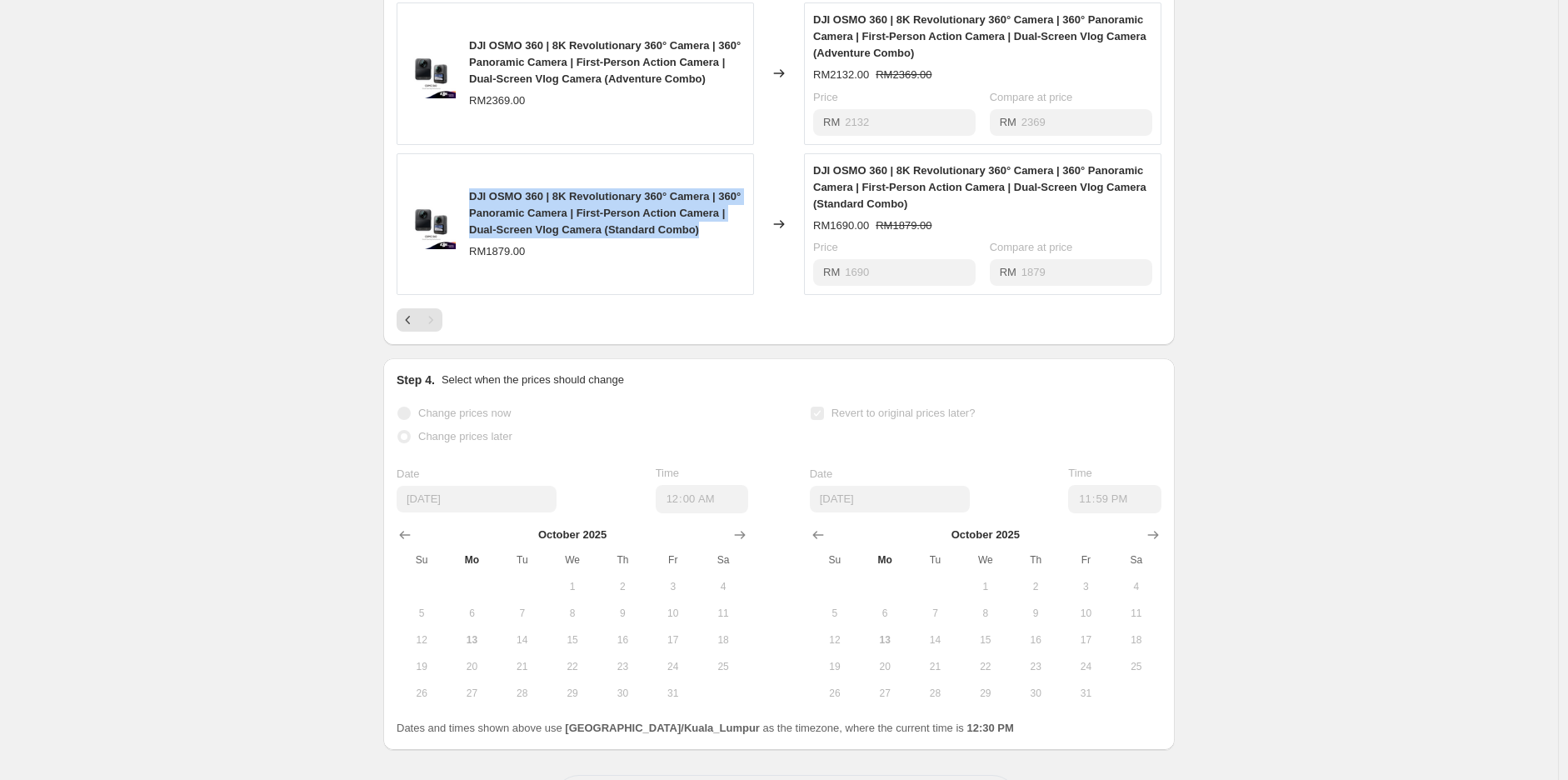
drag, startPoint x: 472, startPoint y: 203, endPoint x: 528, endPoint y: 255, distance: 76.4
click at [528, 255] on div "DJI OSMO 360 | 8K Revolutionary 360° Camera | 360° Panoramic Camera | First-Per…" at bounding box center [575, 224] width 358 height 142
copy span "DJI OSMO 360 | 8K Revolutionary 360° Camera | 360° Panoramic Camera | First-Per…"
click at [409, 328] on icon "Previous" at bounding box center [409, 320] width 17 height 17
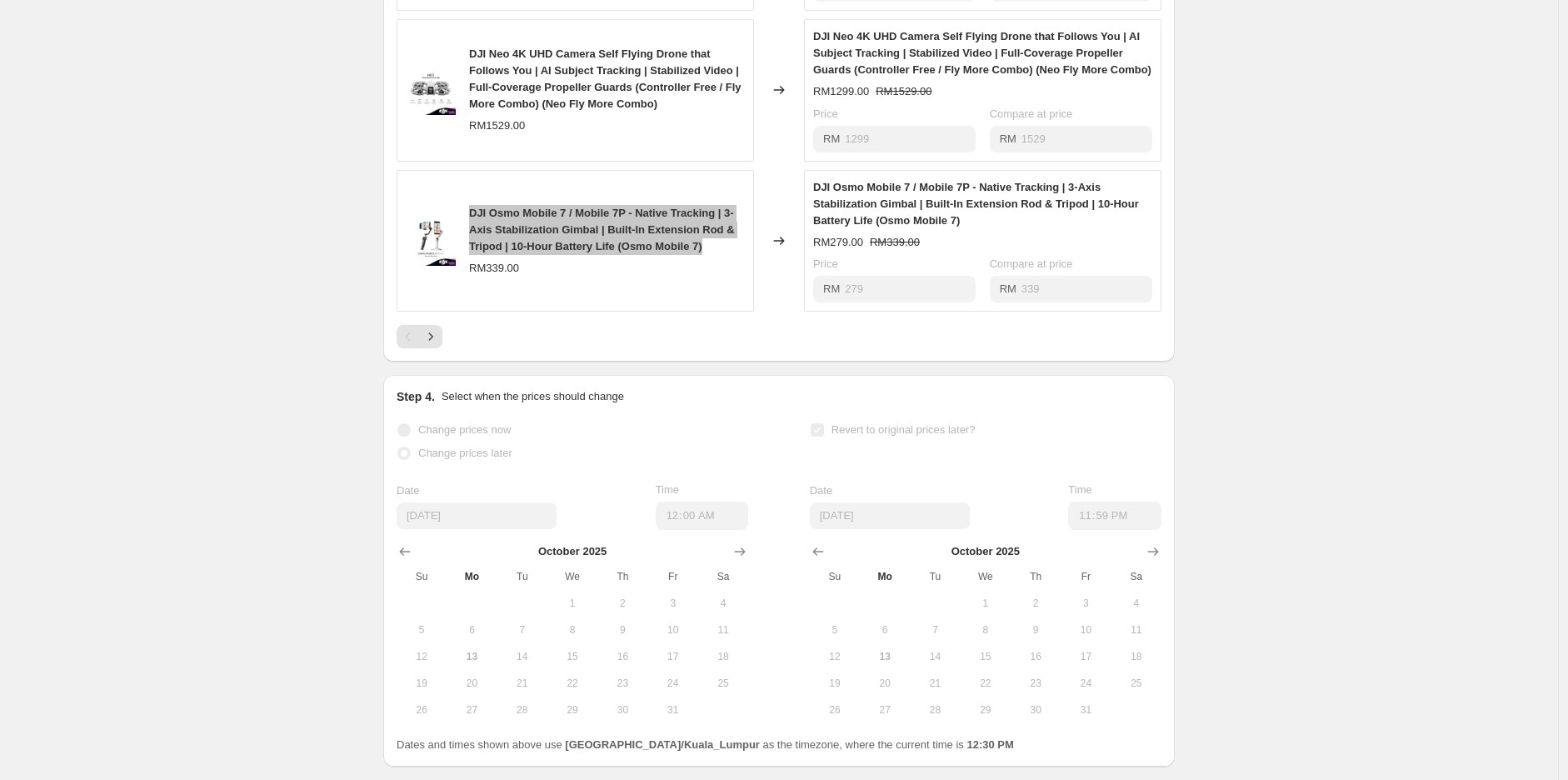
drag, startPoint x: 475, startPoint y: 244, endPoint x: 718, endPoint y: 288, distance: 247.0
click at [718, 255] on div "DJI Osmo Mobile 7 / Mobile 7P - Native Tracking | 3-Axis Stabilization Gimbal |…" at bounding box center [607, 229] width 275 height 50
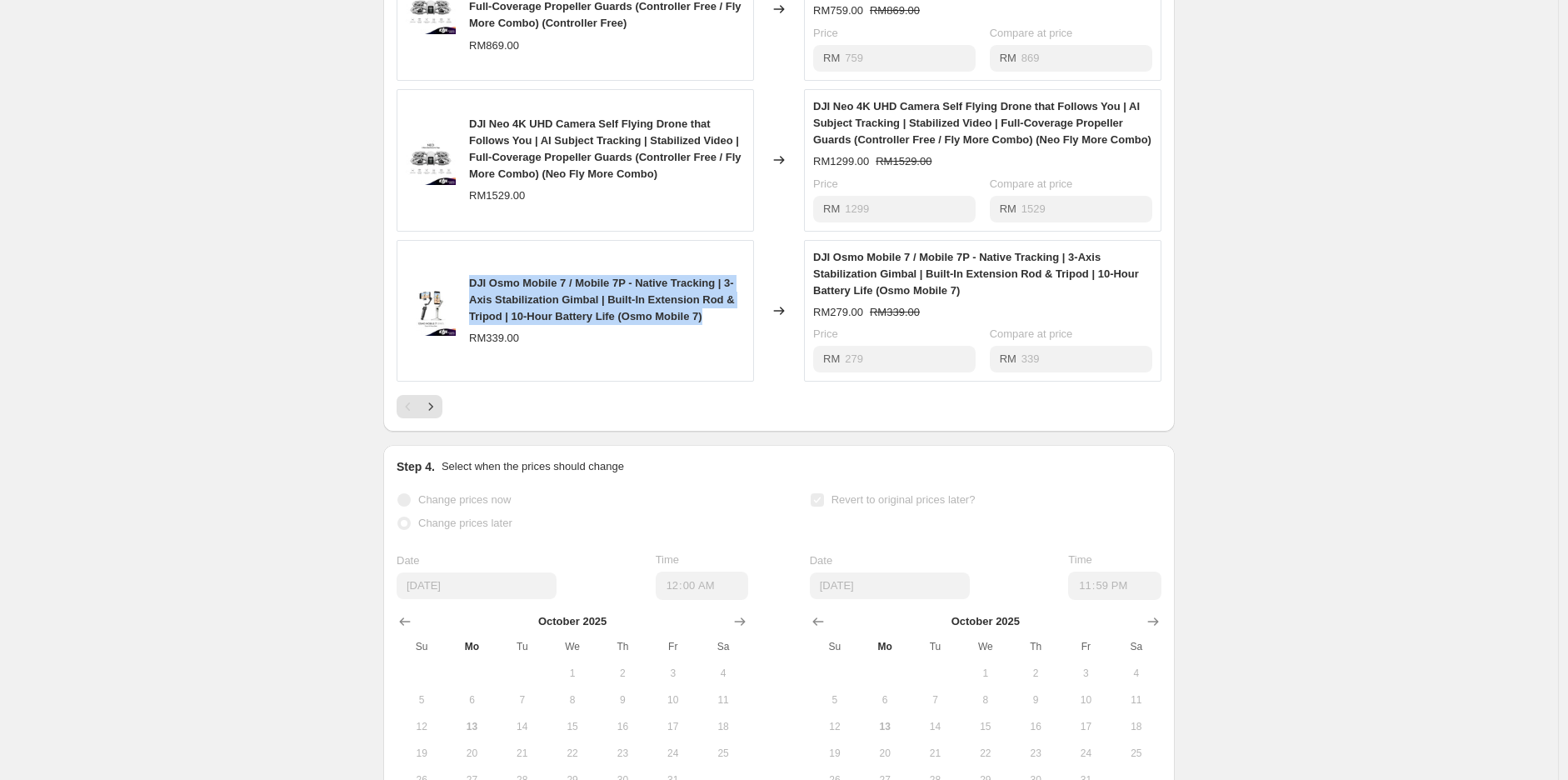
scroll to position [1018, 0]
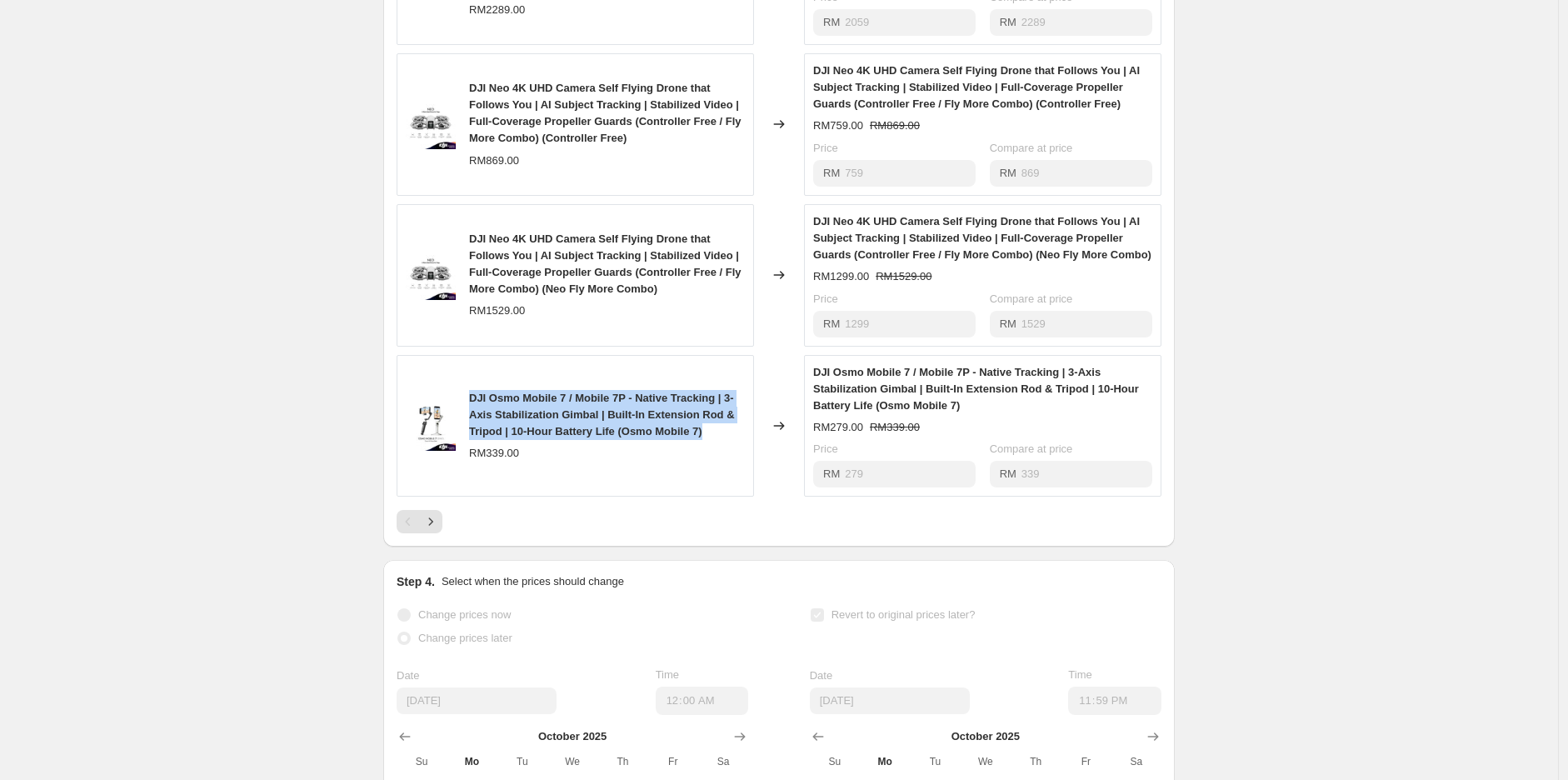
click at [489, 440] on div "DJI Osmo Mobile 7 / Mobile 7P - Native Tracking | 3-Axis Stabilization Gimbal |…" at bounding box center [607, 414] width 275 height 50
drag, startPoint x: 474, startPoint y: 429, endPoint x: 718, endPoint y: 462, distance: 246.2
click at [718, 440] on div "DJI Osmo Mobile 7 / Mobile 7P - Native Tracking | 3-Axis Stabilization Gimbal |…" at bounding box center [607, 414] width 275 height 50
copy span "DJI Osmo Mobile 7 / Mobile 7P - Native Tracking | 3-Axis Stabilization Gimbal |…"
click at [631, 546] on div "PRICE CHANGE RECAP 10 product variants were affected by this price change: DJI …" at bounding box center [778, 121] width 792 height 853
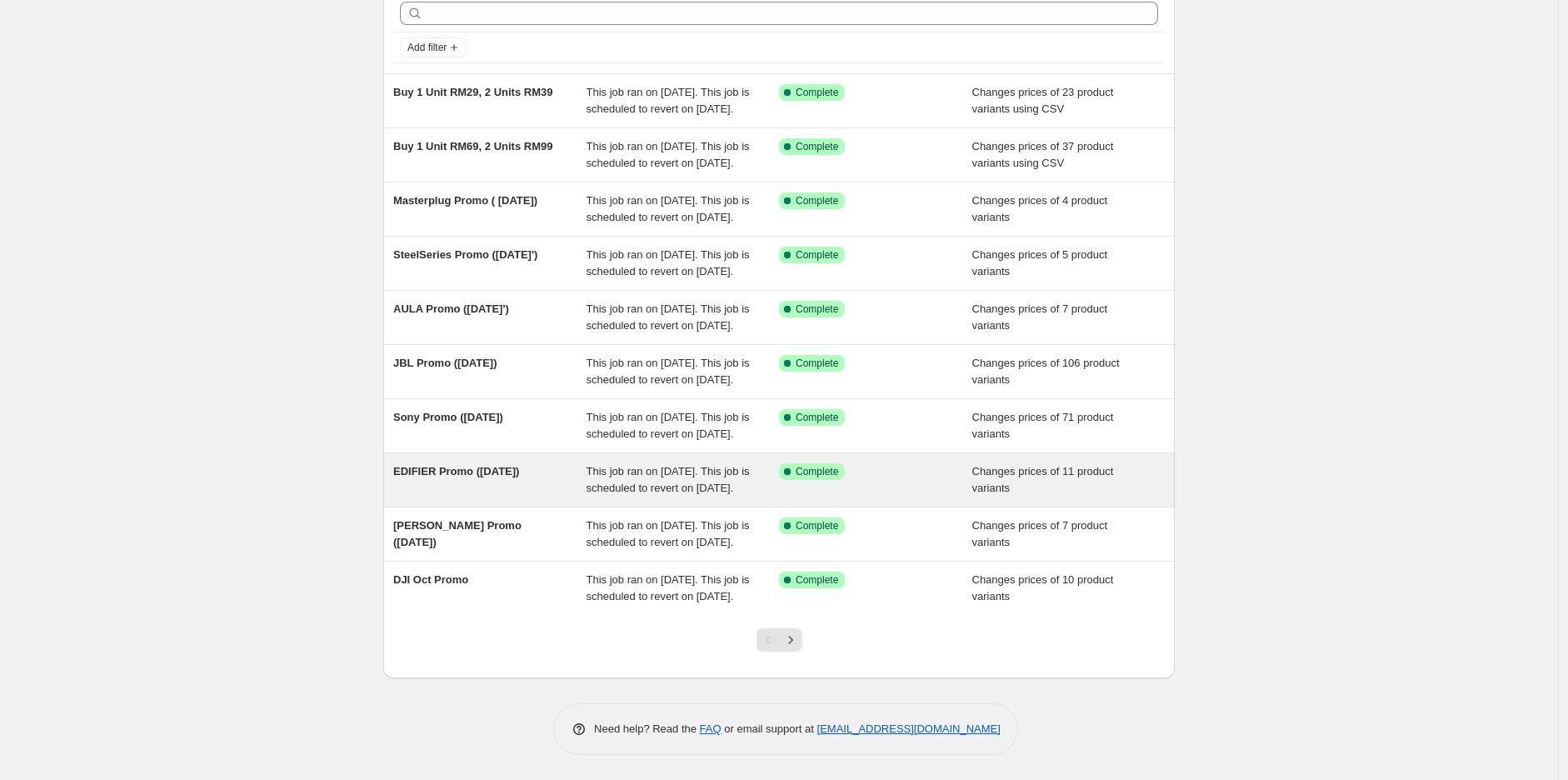
scroll to position [245, 0]
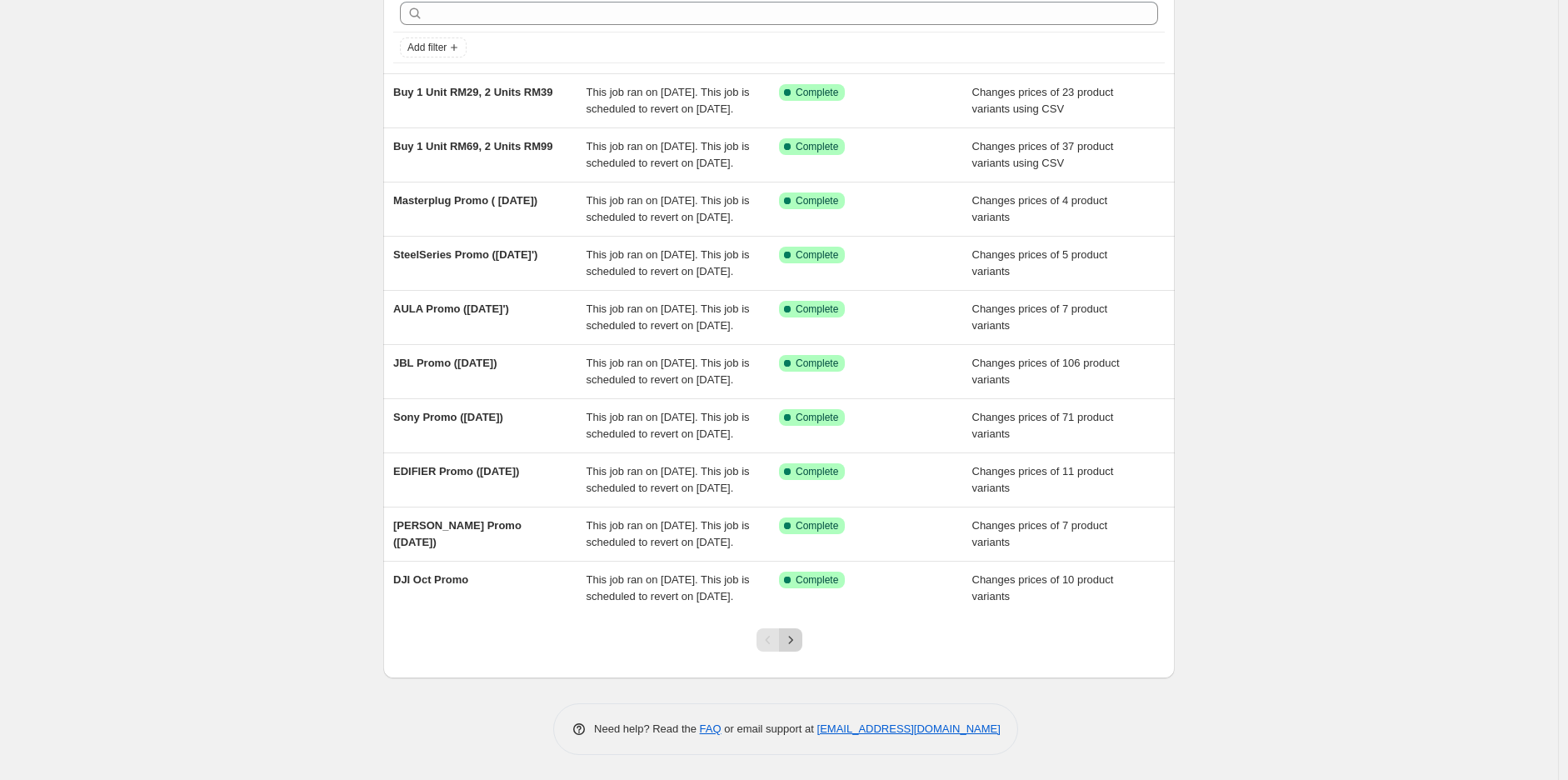
click at [798, 636] on icon "Next" at bounding box center [791, 640] width 17 height 17
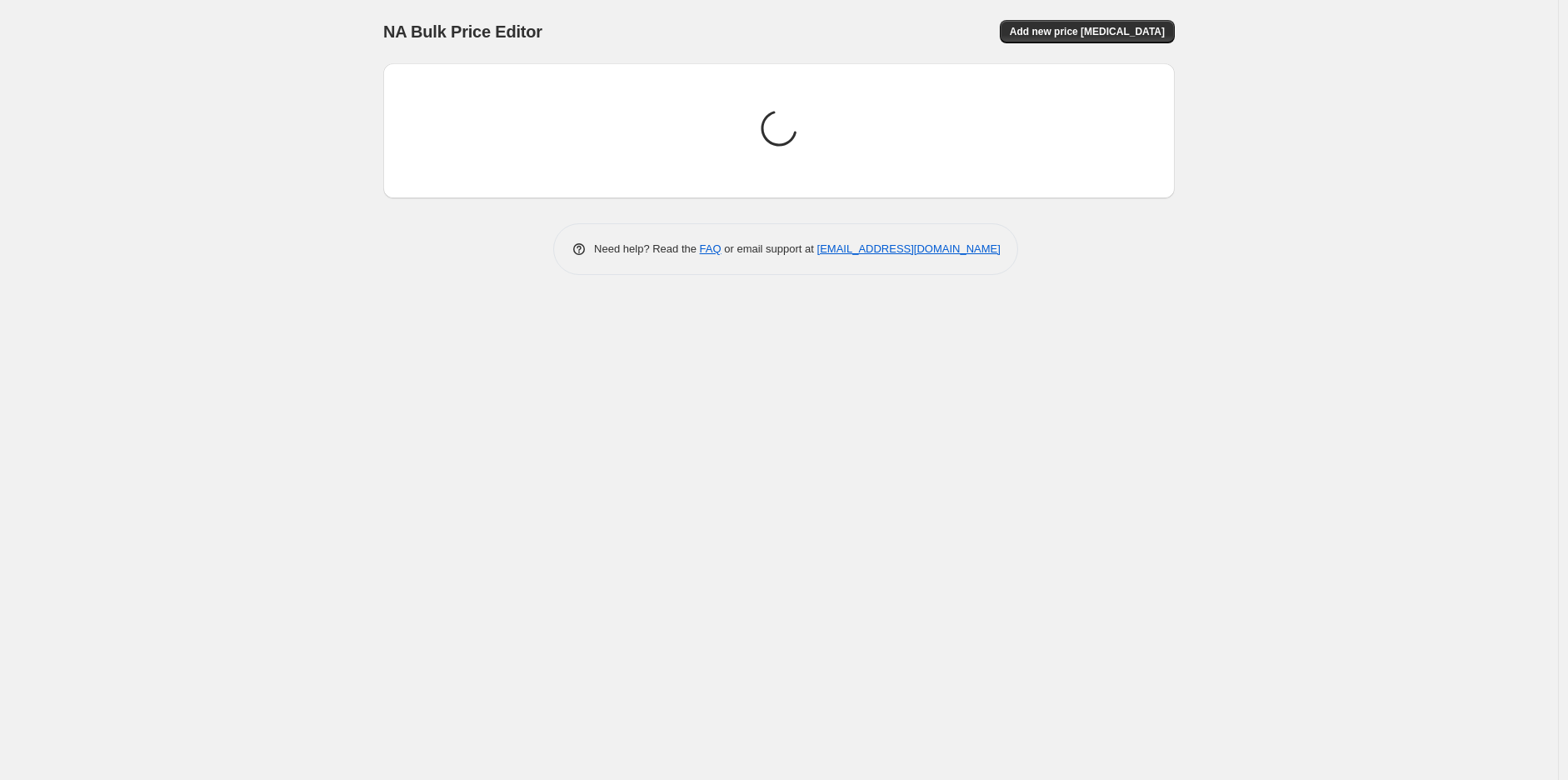
scroll to position [0, 0]
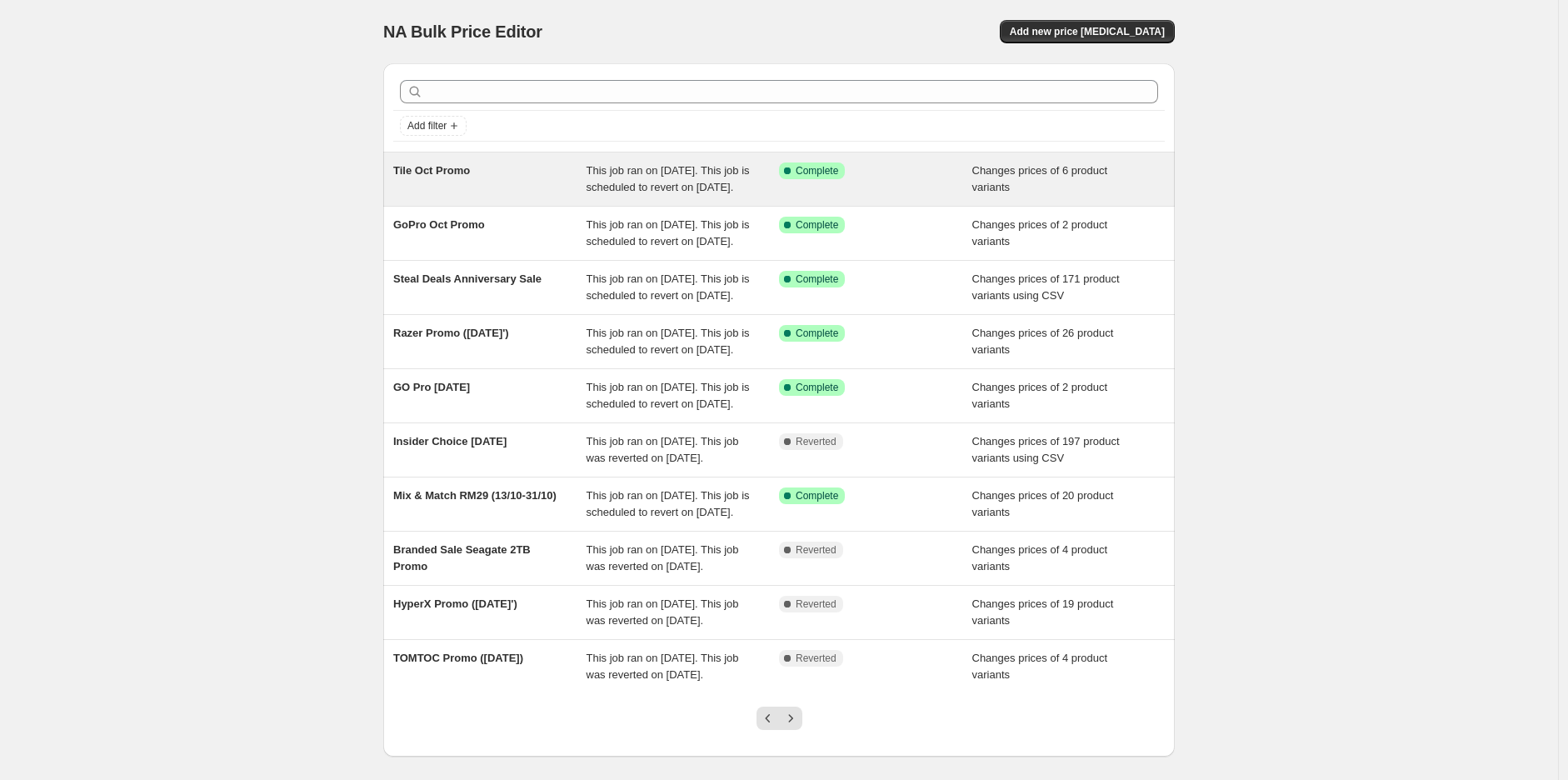
click at [411, 180] on div "Tile Oct Promo" at bounding box center [490, 178] width 193 height 33
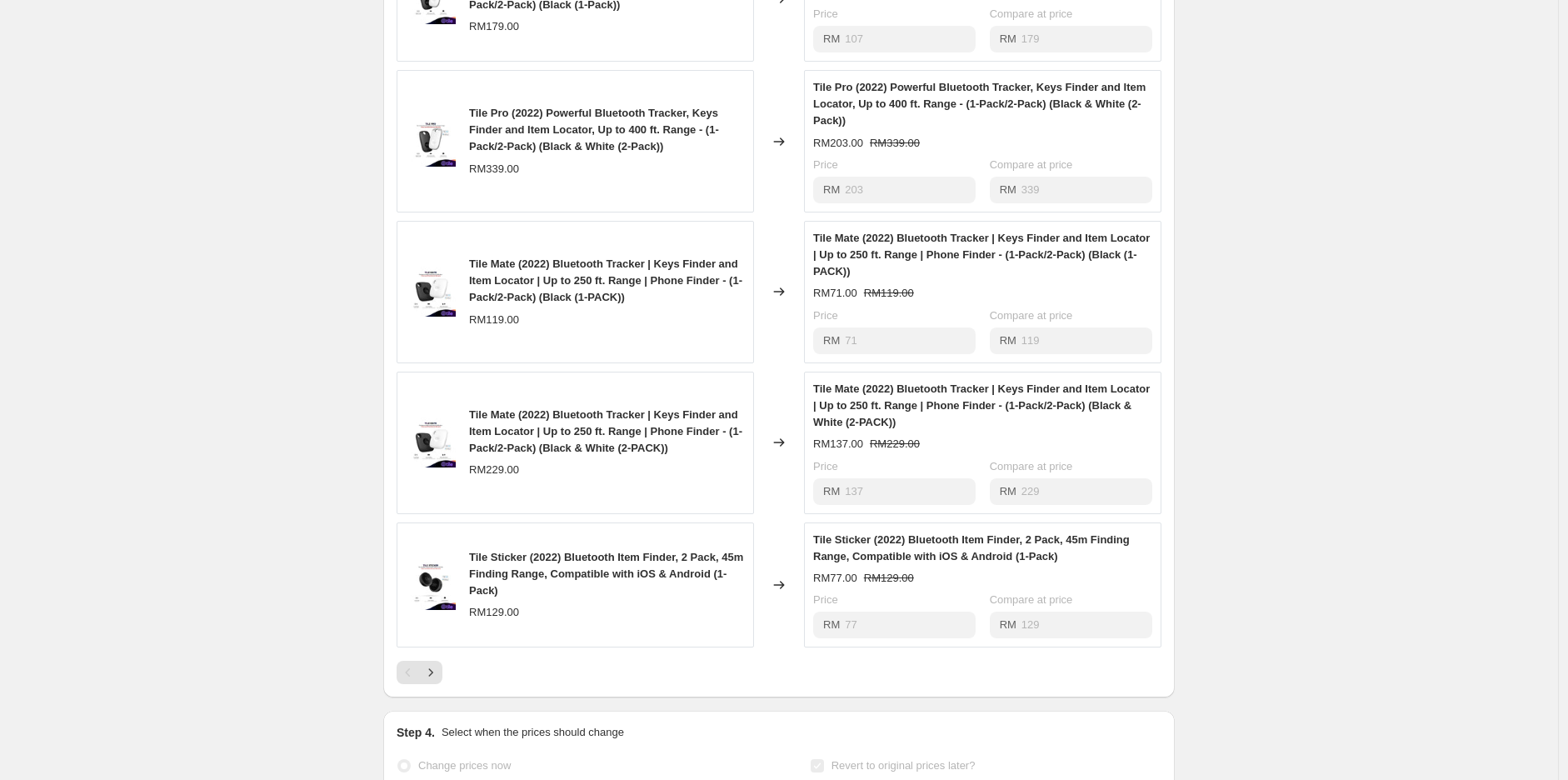
scroll to position [647, 0]
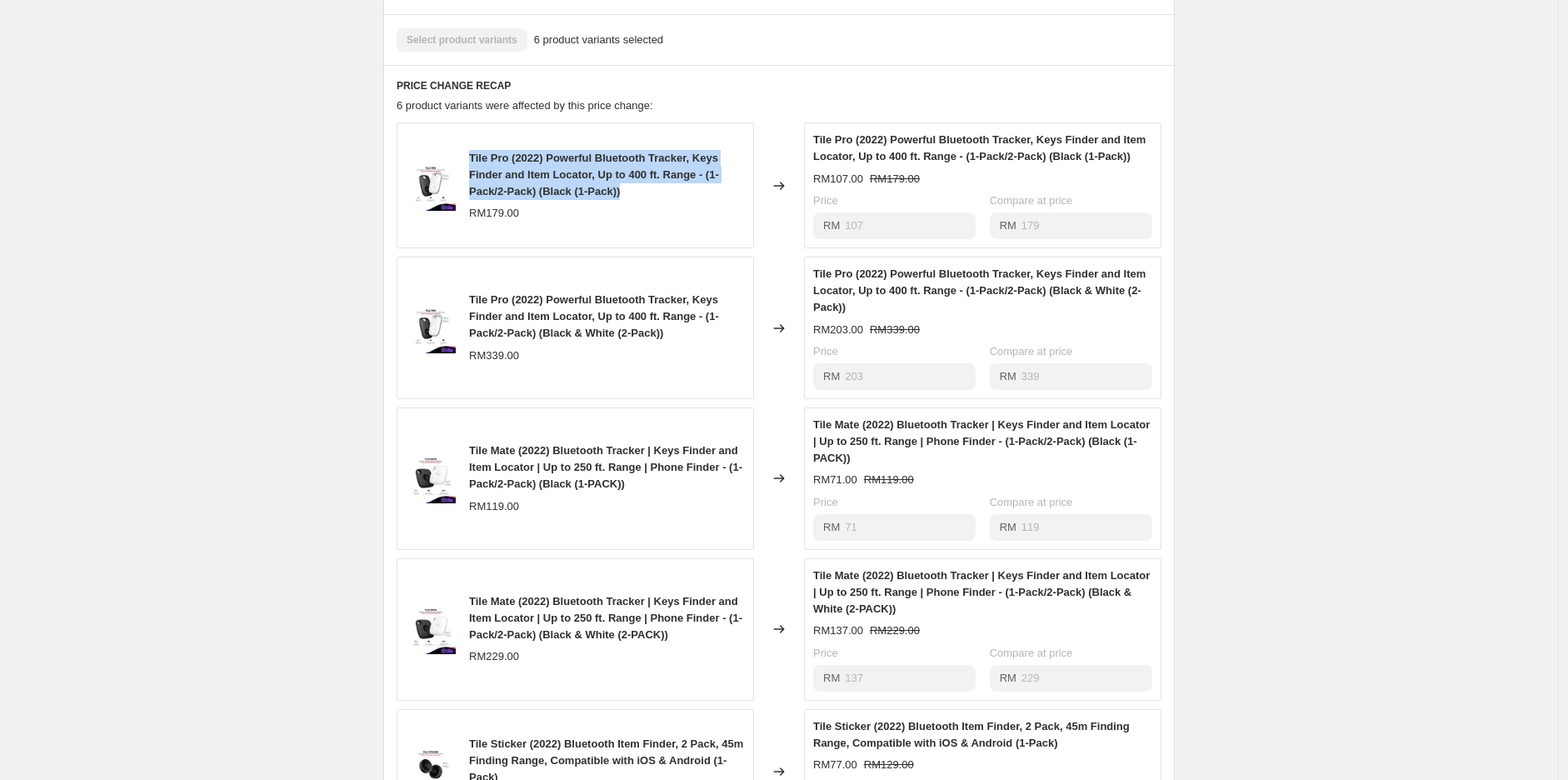
drag, startPoint x: 475, startPoint y: 182, endPoint x: 645, endPoint y: 211, distance: 172.5
click at [645, 200] on div "Tile Pro (2022) Powerful Bluetooth Tracker, Keys Finder and Item Locator, Up to…" at bounding box center [607, 174] width 275 height 50
copy span "Tile Pro (2022) Powerful Bluetooth Tracker, Keys Finder and Item Locator, Up to…"
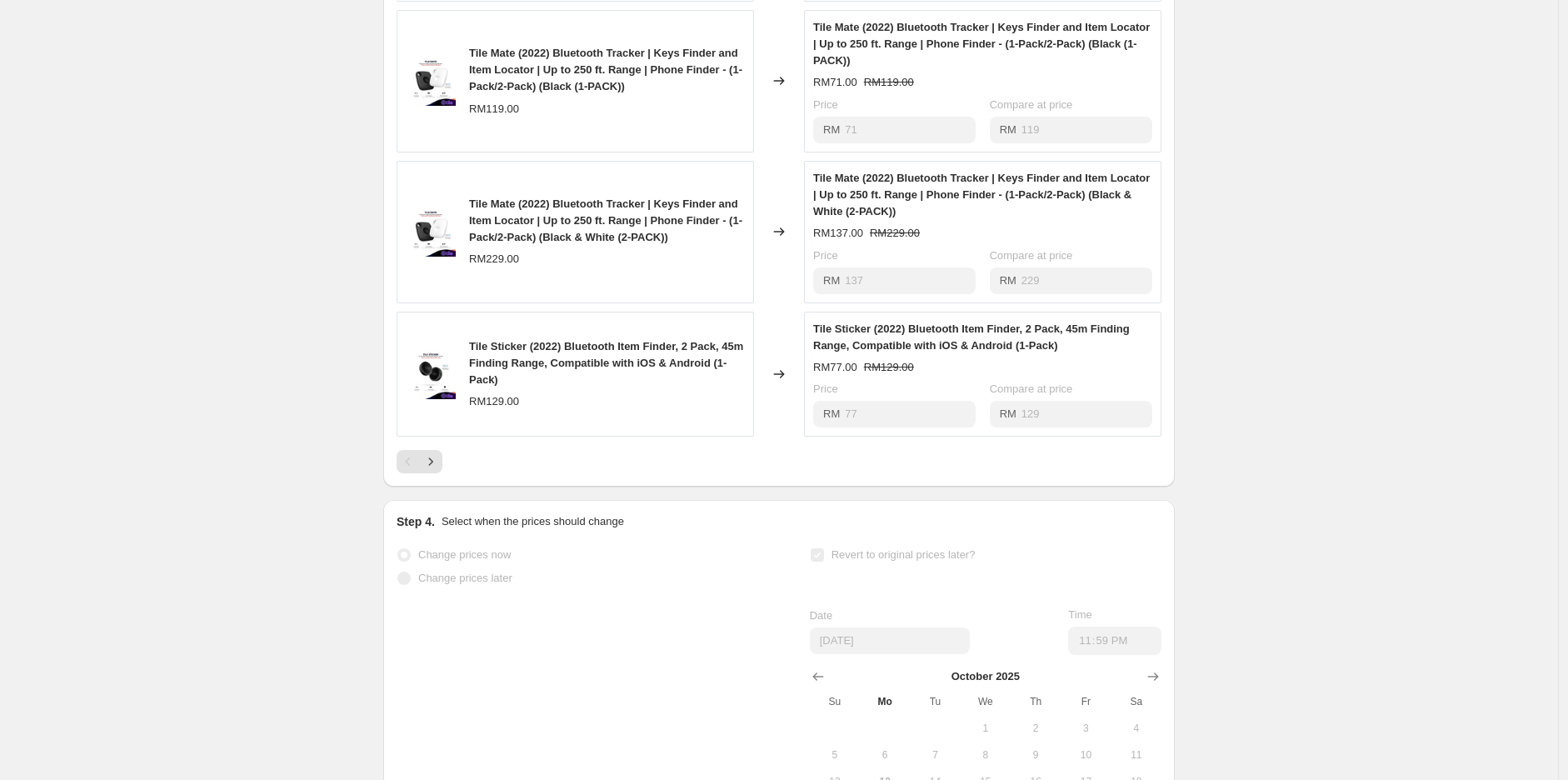
scroll to position [1018, 0]
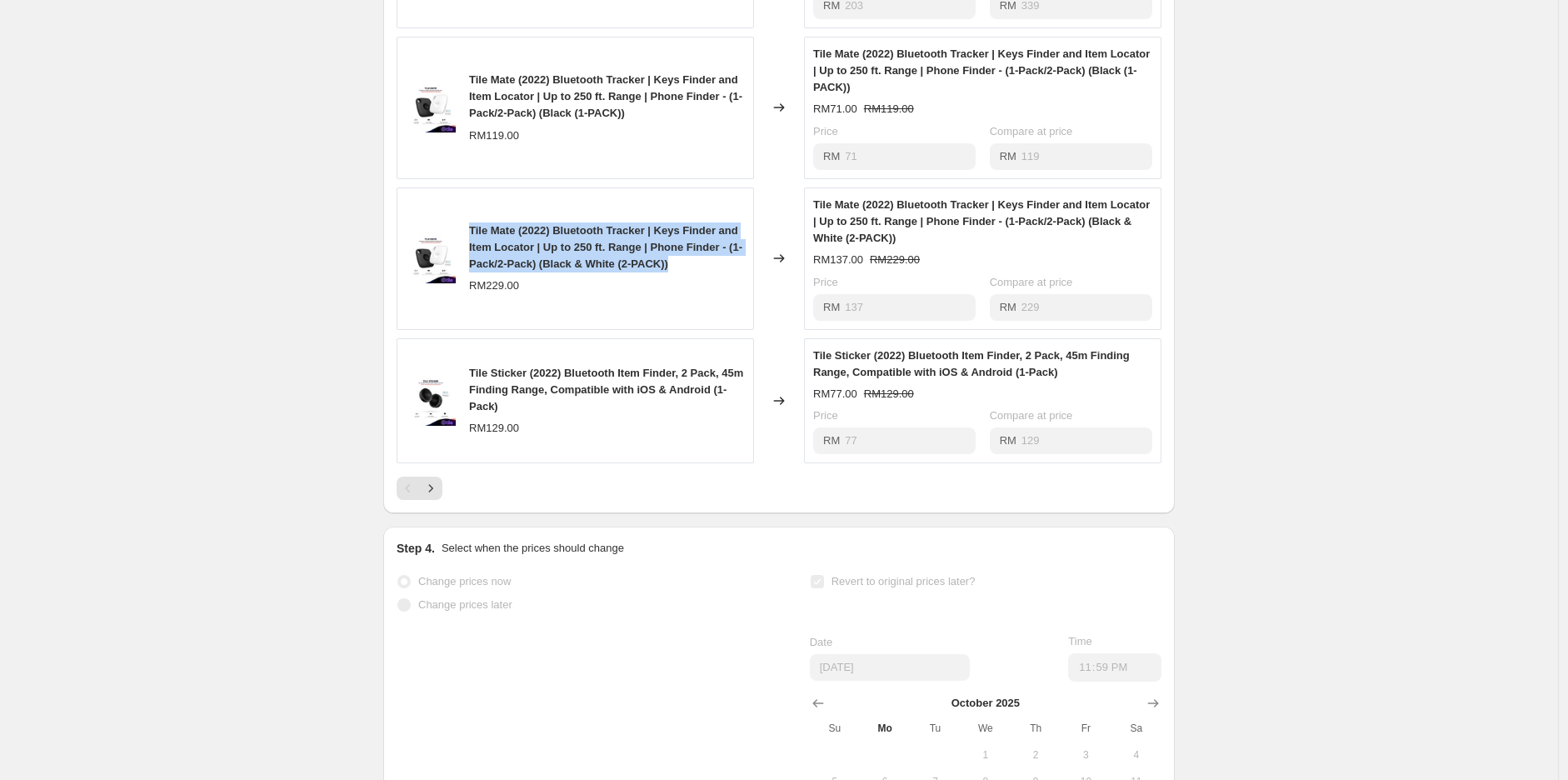
drag, startPoint x: 471, startPoint y: 258, endPoint x: 744, endPoint y: 296, distance: 275.6
click at [744, 296] on div "Tile Mate (2022) Bluetooth Tracker | Keys Finder and Item Locator | Up to 250 f…" at bounding box center [575, 258] width 358 height 142
copy span "Tile Mate (2022) Bluetooth Tracker | Keys Finder and Item Locator | Up to 250 f…"
click at [433, 496] on icon "Next" at bounding box center [431, 489] width 17 height 17
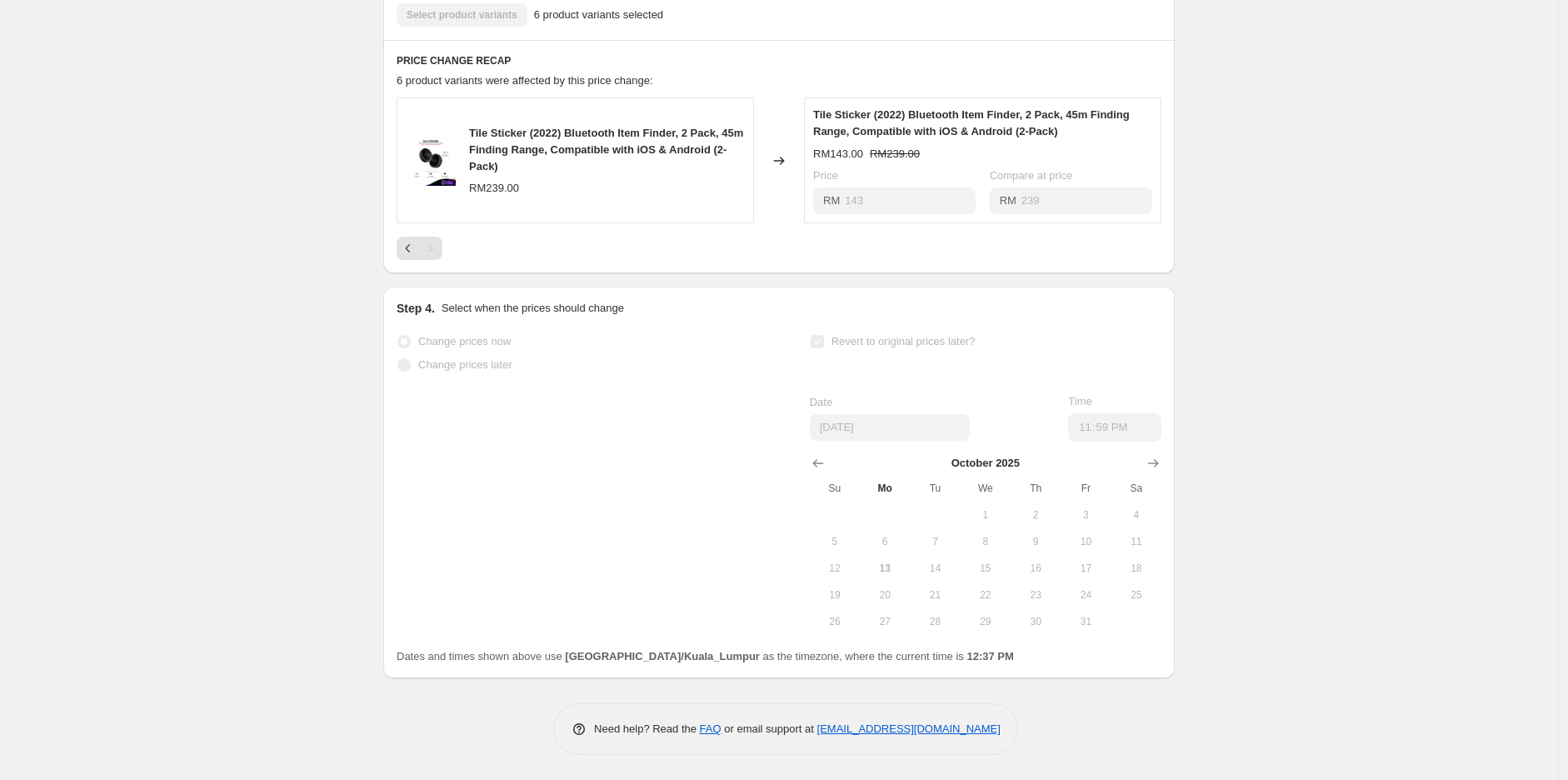
scroll to position [689, 0]
drag, startPoint x: 474, startPoint y: 128, endPoint x: 521, endPoint y: 161, distance: 57.4
click at [521, 161] on div "Tile Sticker (2022) Bluetooth Item Finder, 2 Pack, 45m Finding Range, Compatibl…" at bounding box center [607, 149] width 275 height 50
copy span "Tile Sticker (2022) Bluetooth Item Finder, 2 Pack, 45m Finding Range, Compatibl…"
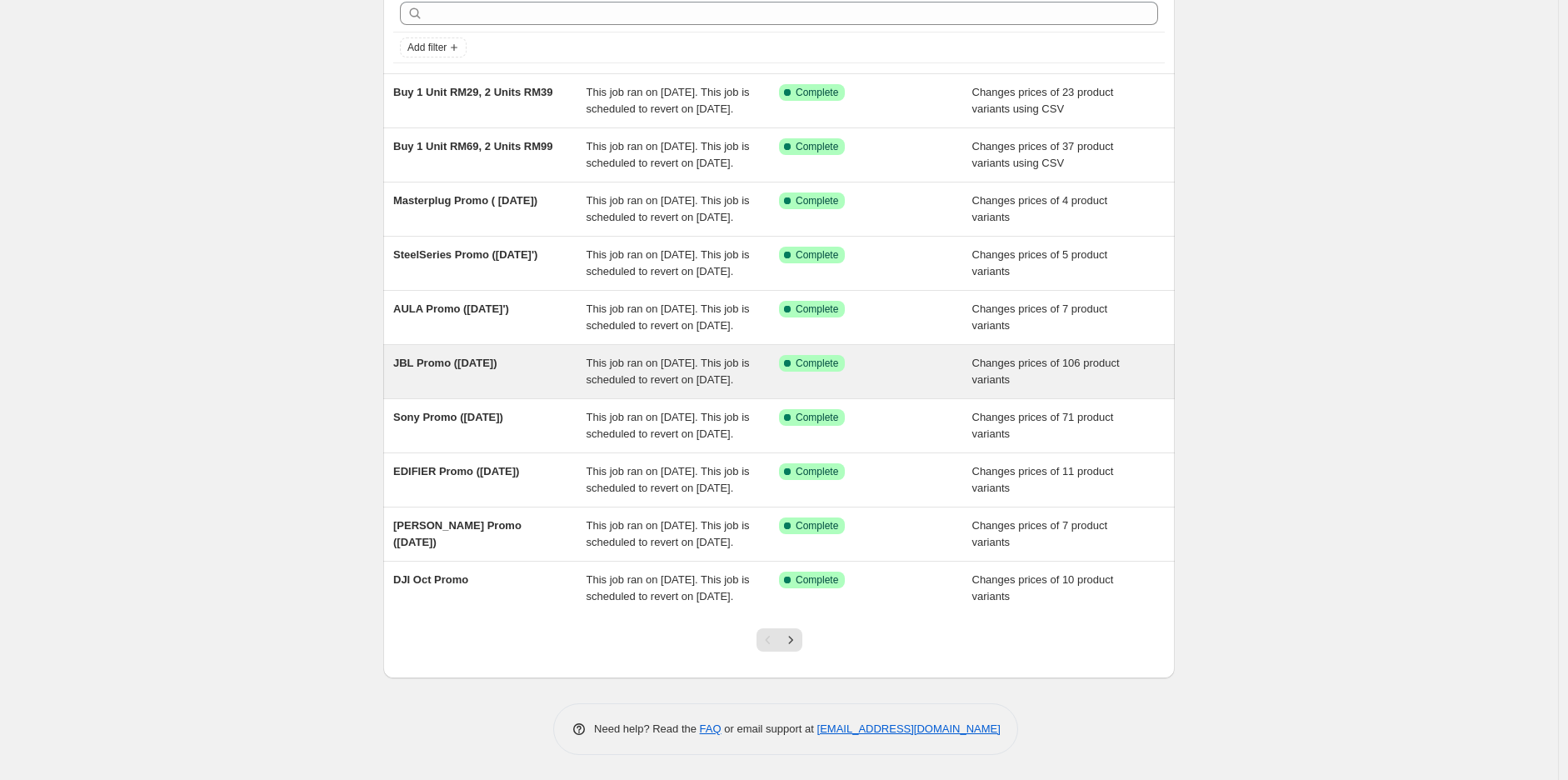
scroll to position [245, 0]
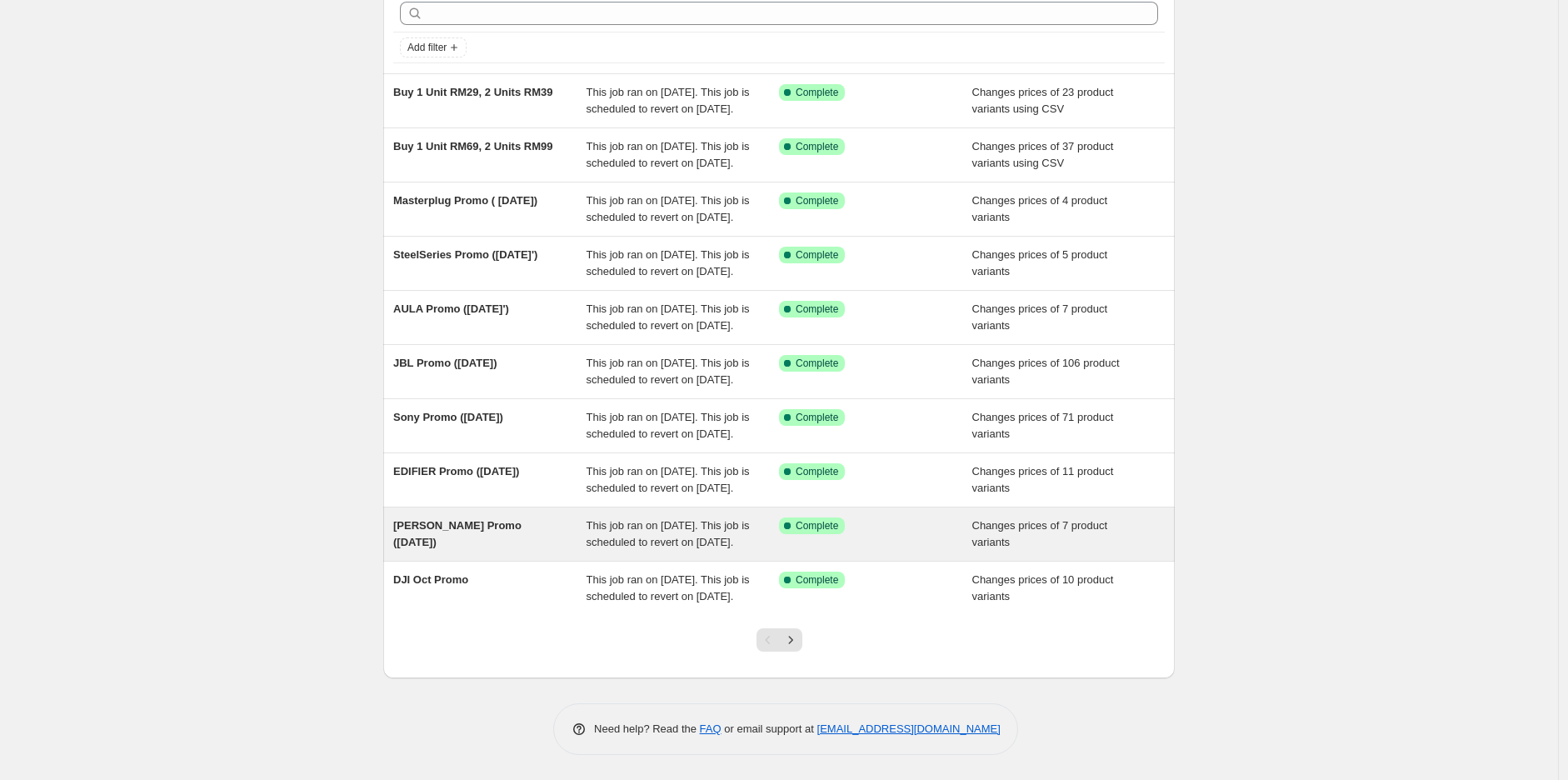
click at [503, 519] on span "[PERSON_NAME] Promo ([DATE])" at bounding box center [458, 533] width 128 height 29
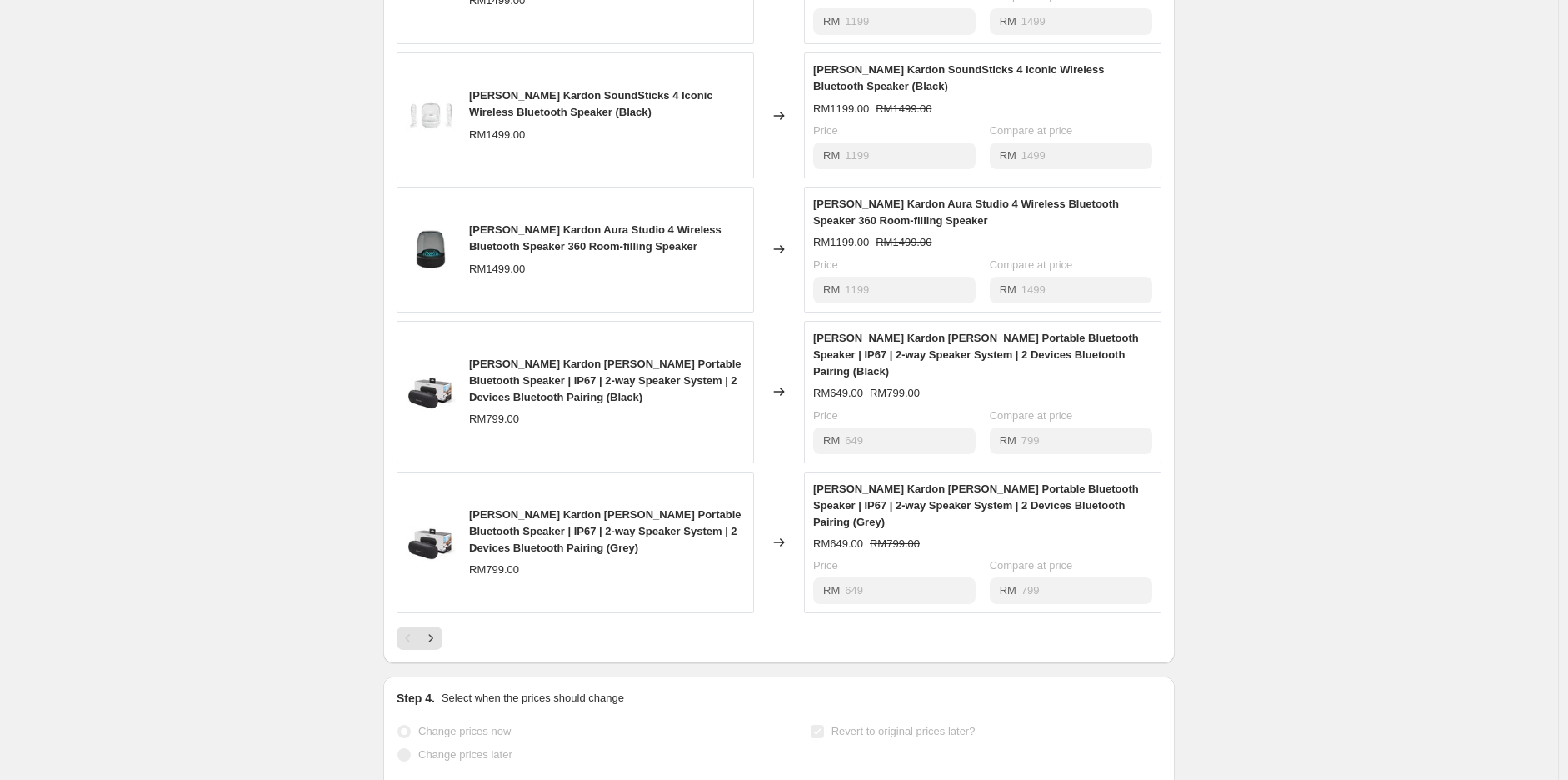
scroll to position [833, 0]
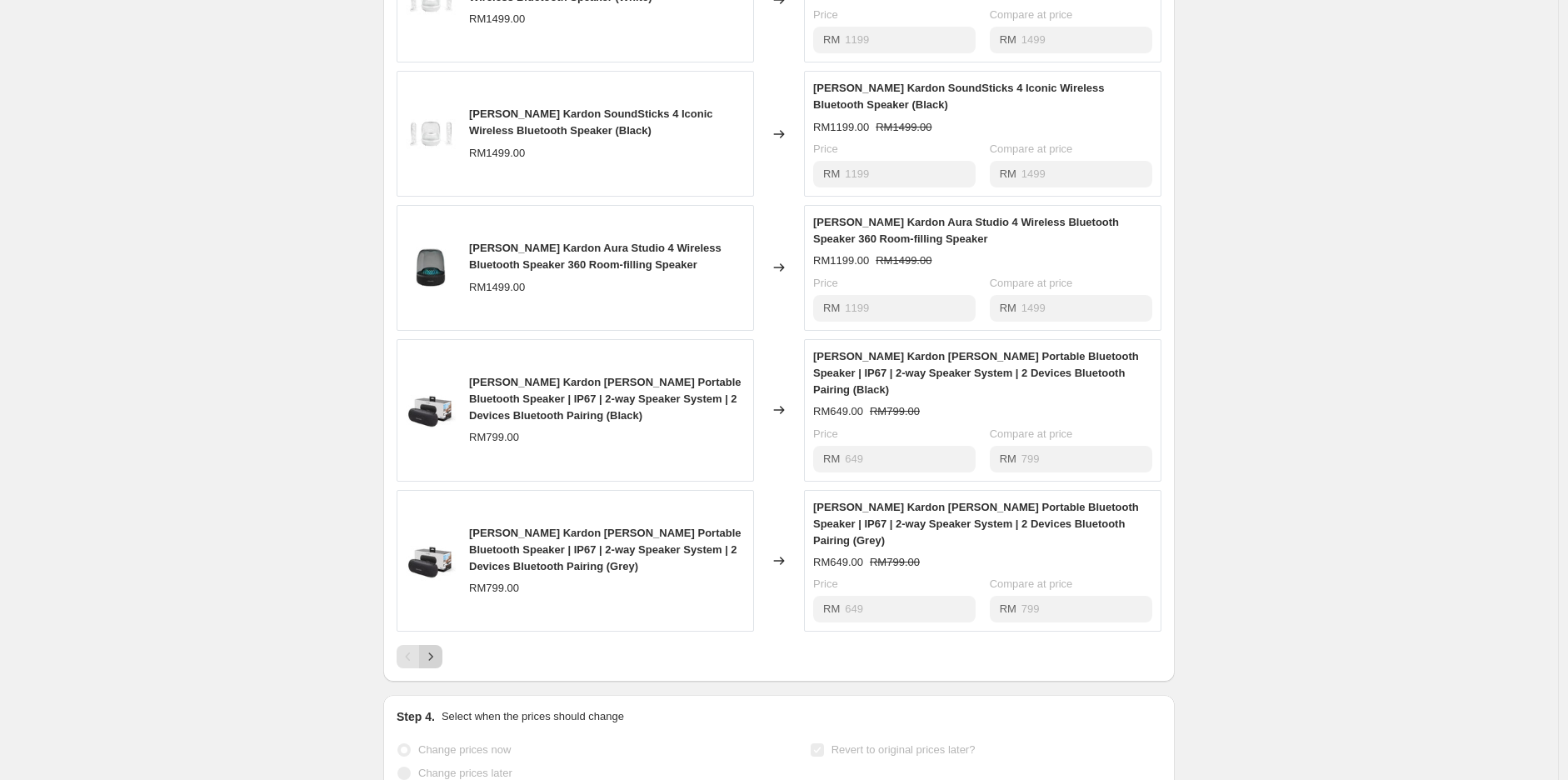
click at [437, 648] on icon "Next" at bounding box center [431, 656] width 17 height 17
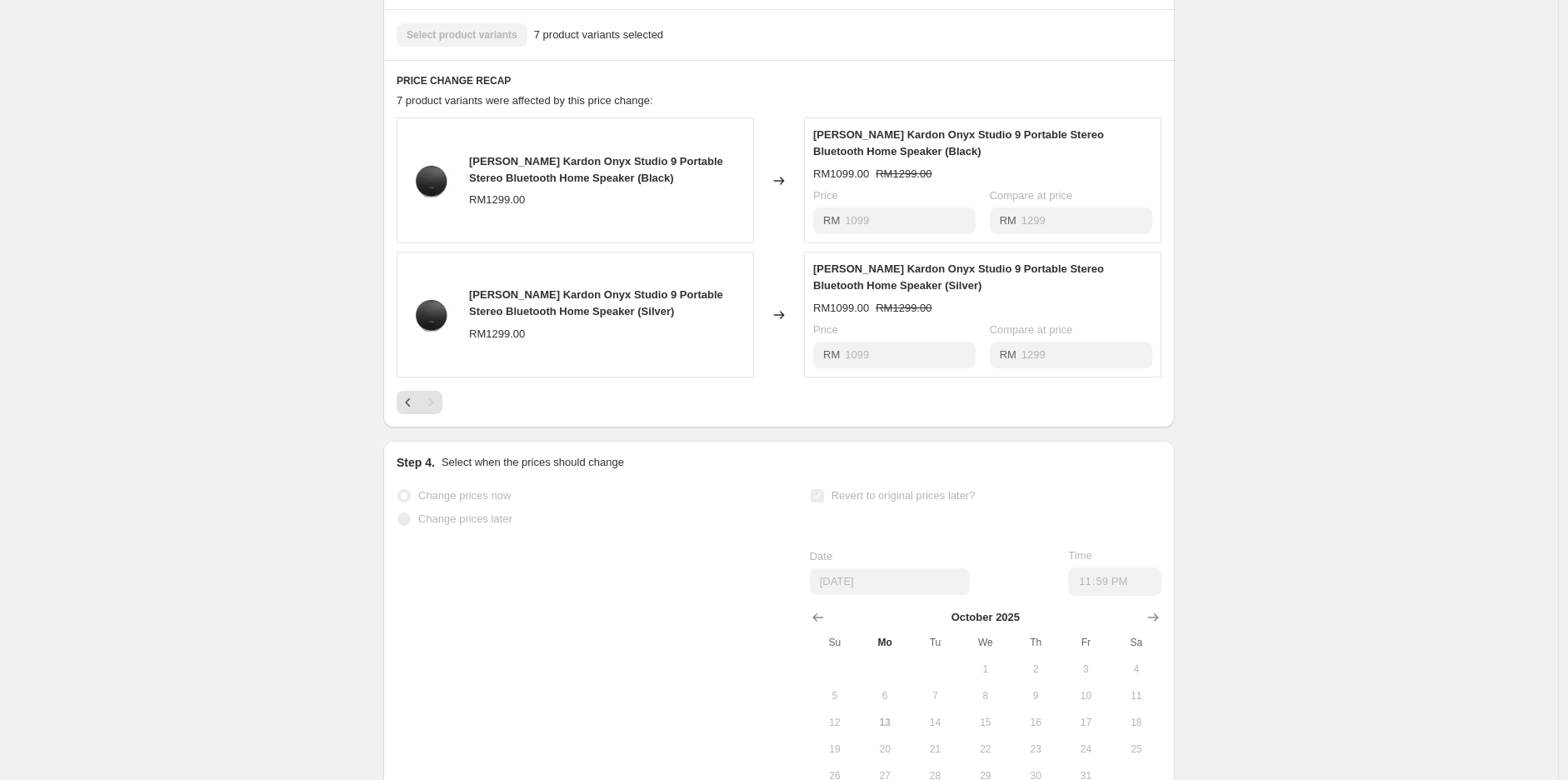
scroll to position [638, 0]
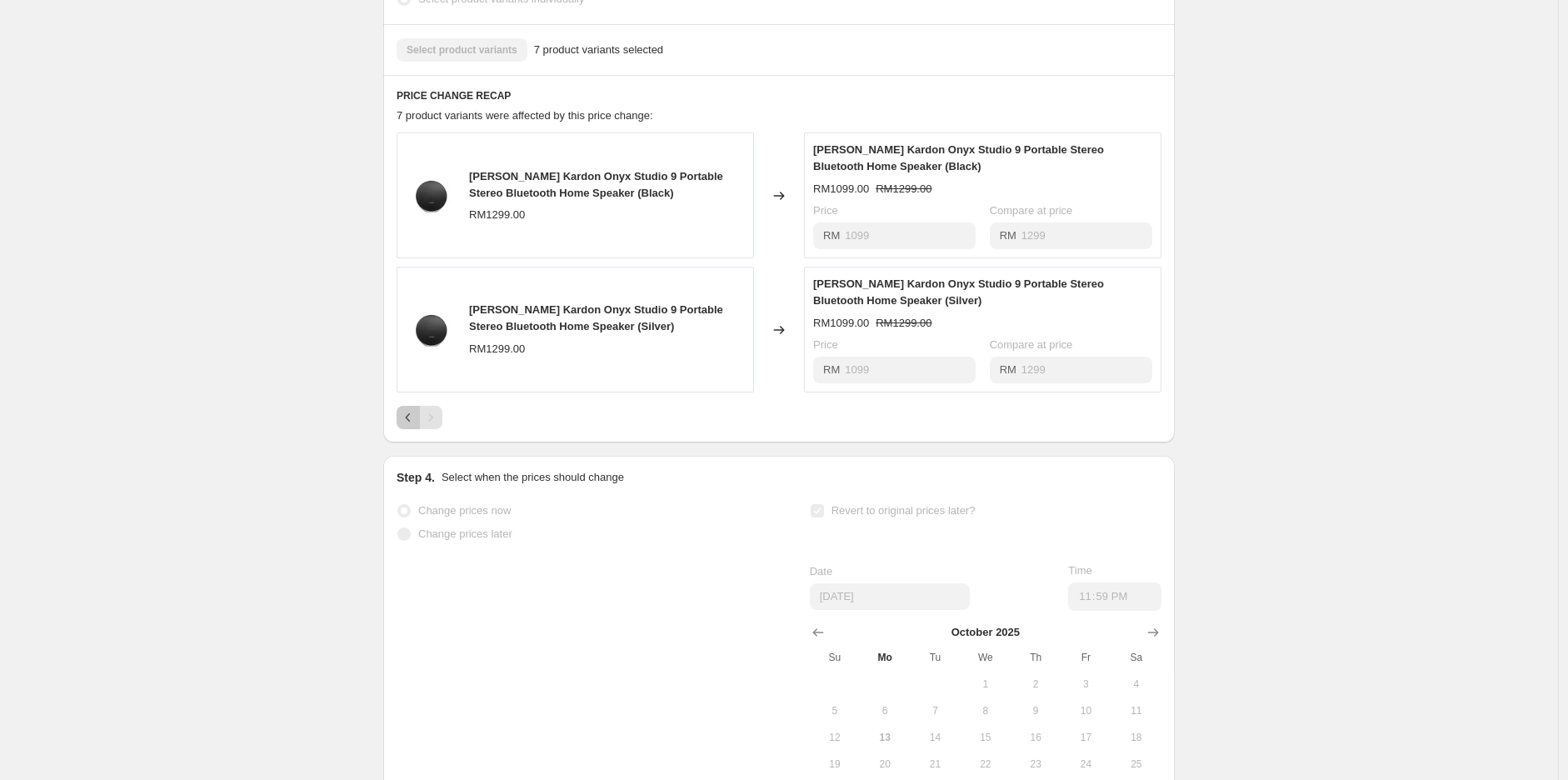
click at [406, 425] on icon "Previous" at bounding box center [409, 418] width 17 height 17
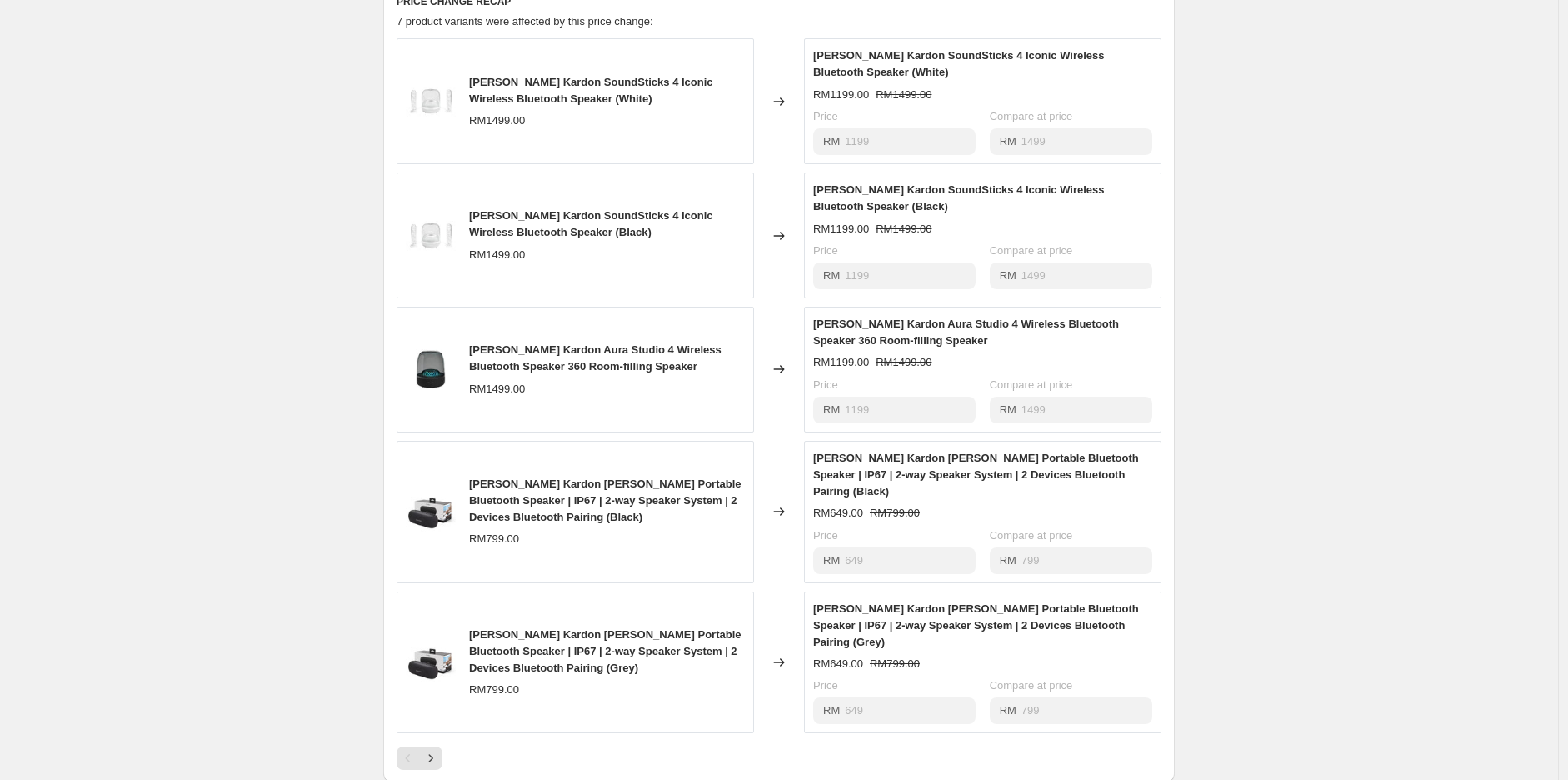
scroll to position [915, 0]
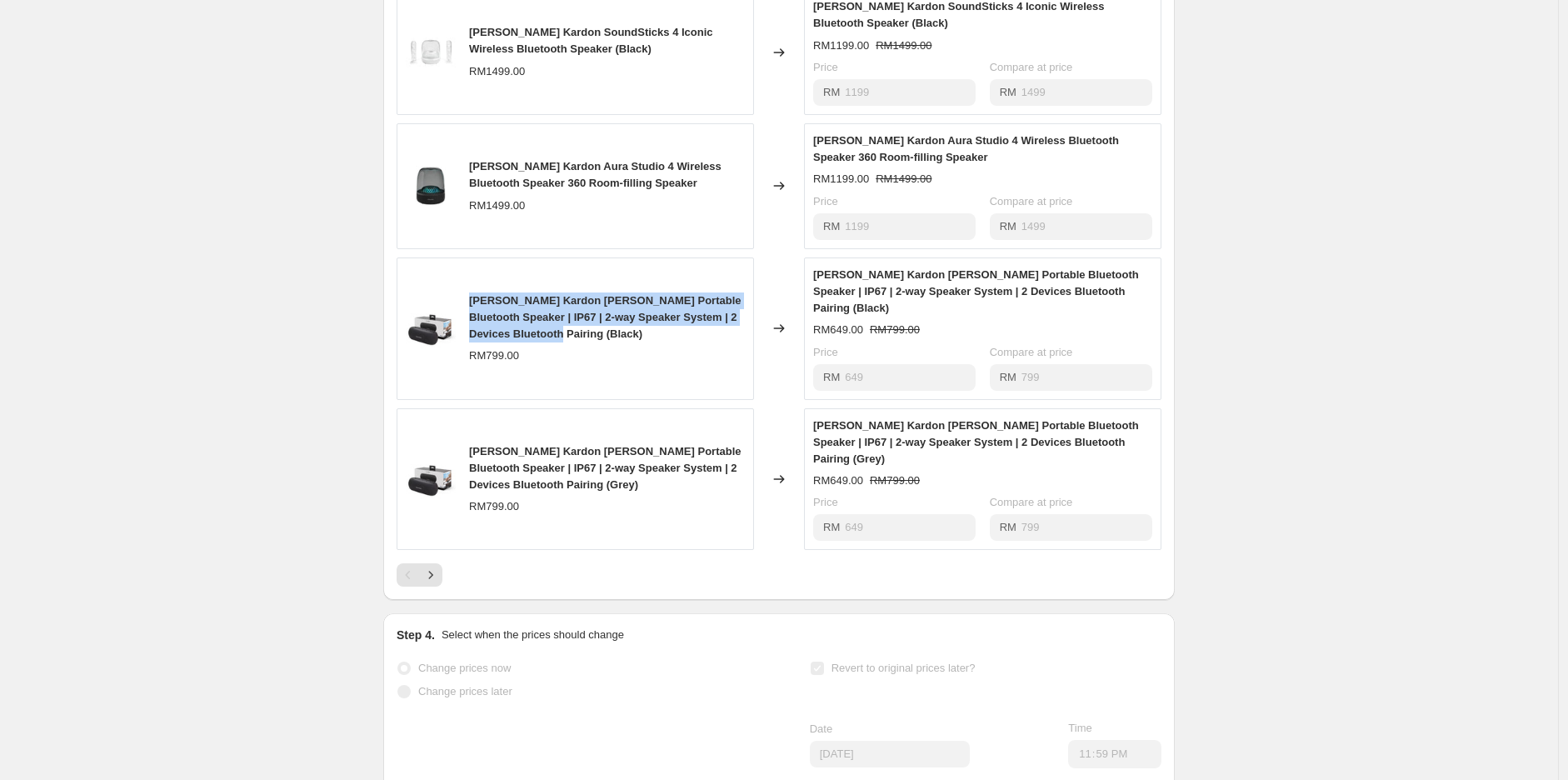
drag, startPoint x: 560, startPoint y: 343, endPoint x: 470, endPoint y: 294, distance: 102.5
click at [470, 294] on div "[PERSON_NAME] Kardon [PERSON_NAME] Portable Bluetooth Speaker | IP67 | 2-way Sp…" at bounding box center [575, 328] width 358 height 142
copy span "[PERSON_NAME] Kardon [PERSON_NAME] Portable Bluetooth Speaker | IP67 | 2-way Sp…"
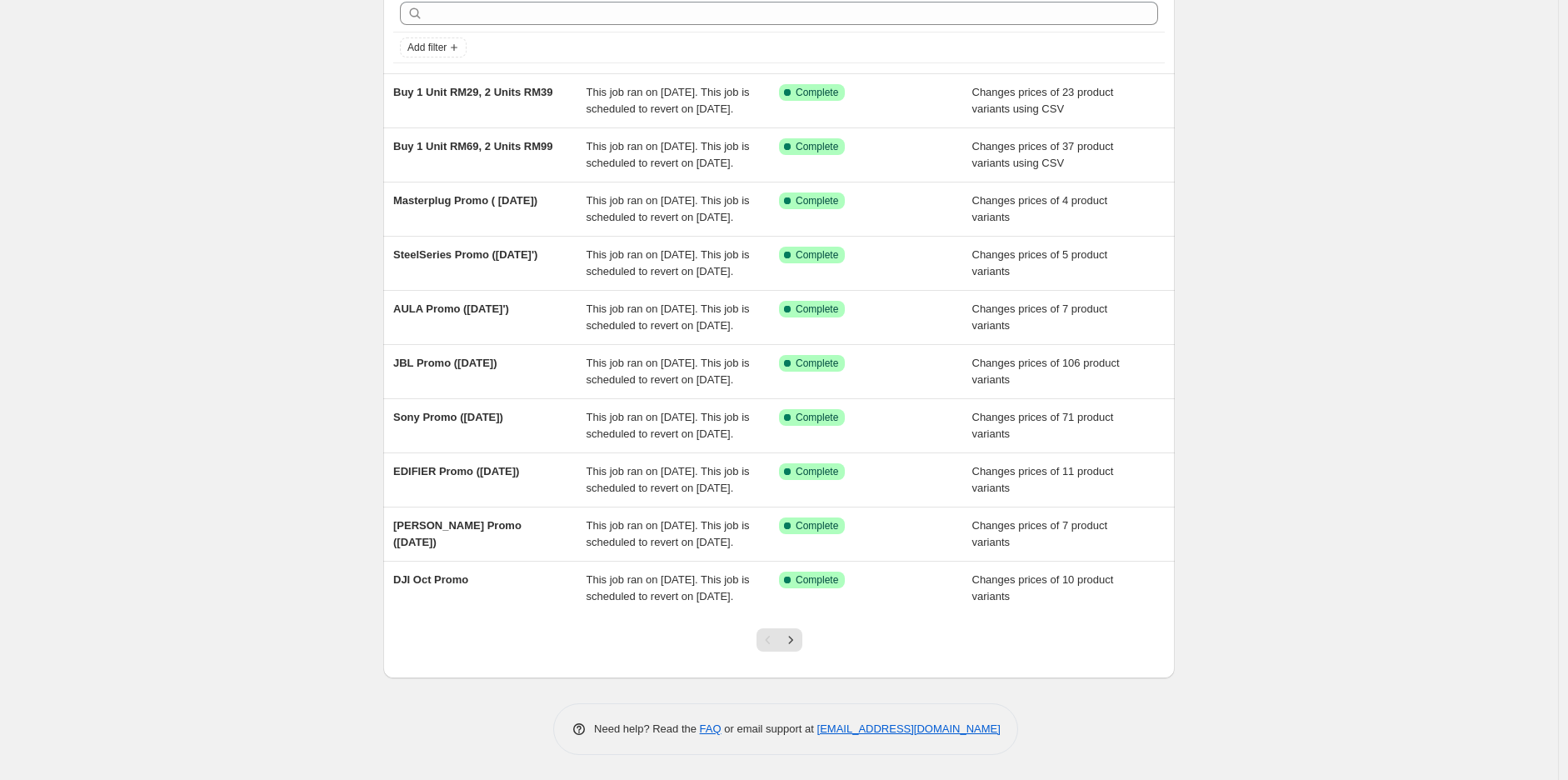
scroll to position [245, 0]
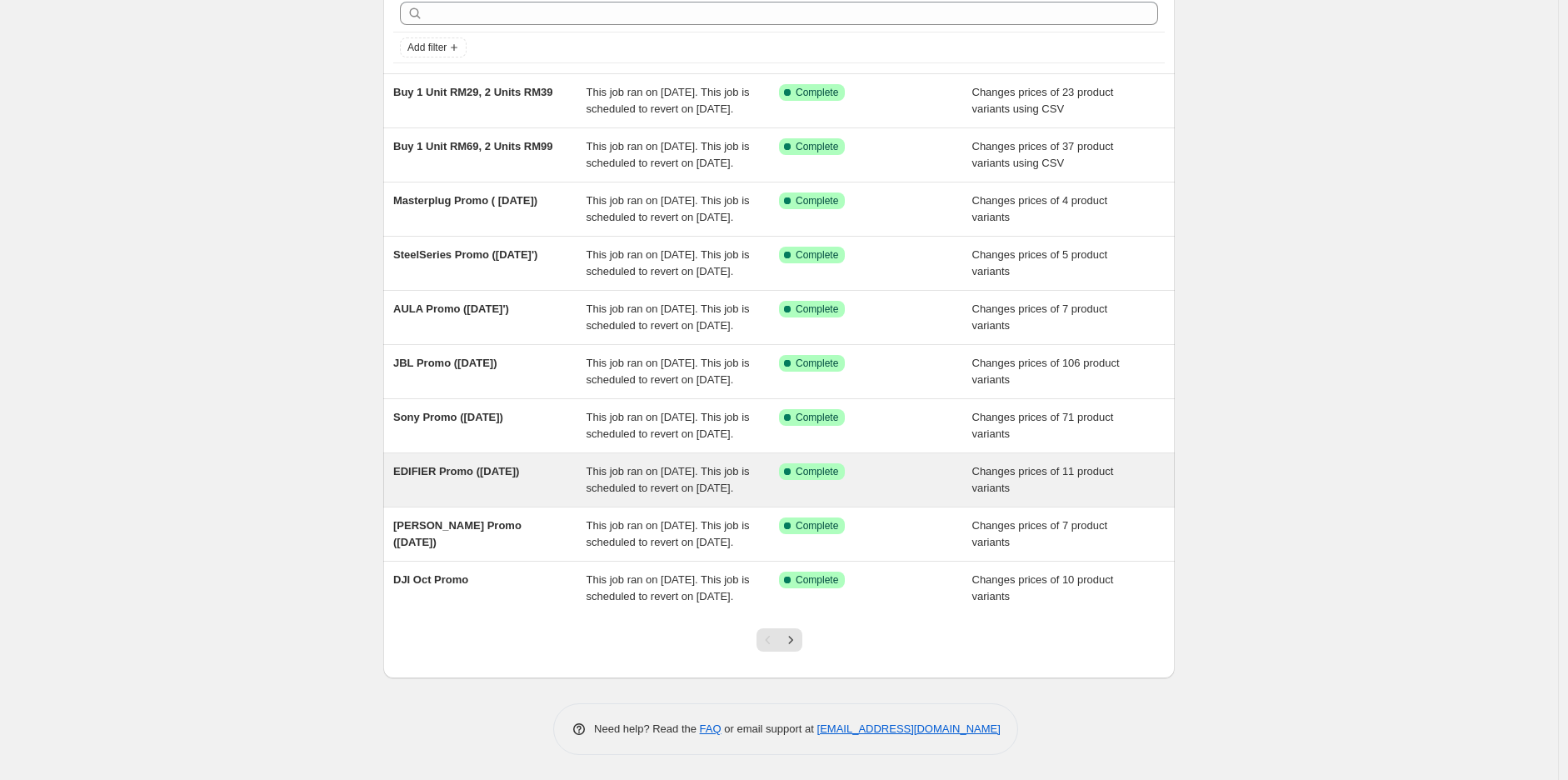
click at [440, 465] on span "EDIFIER Promo ([DATE])" at bounding box center [456, 471] width 125 height 12
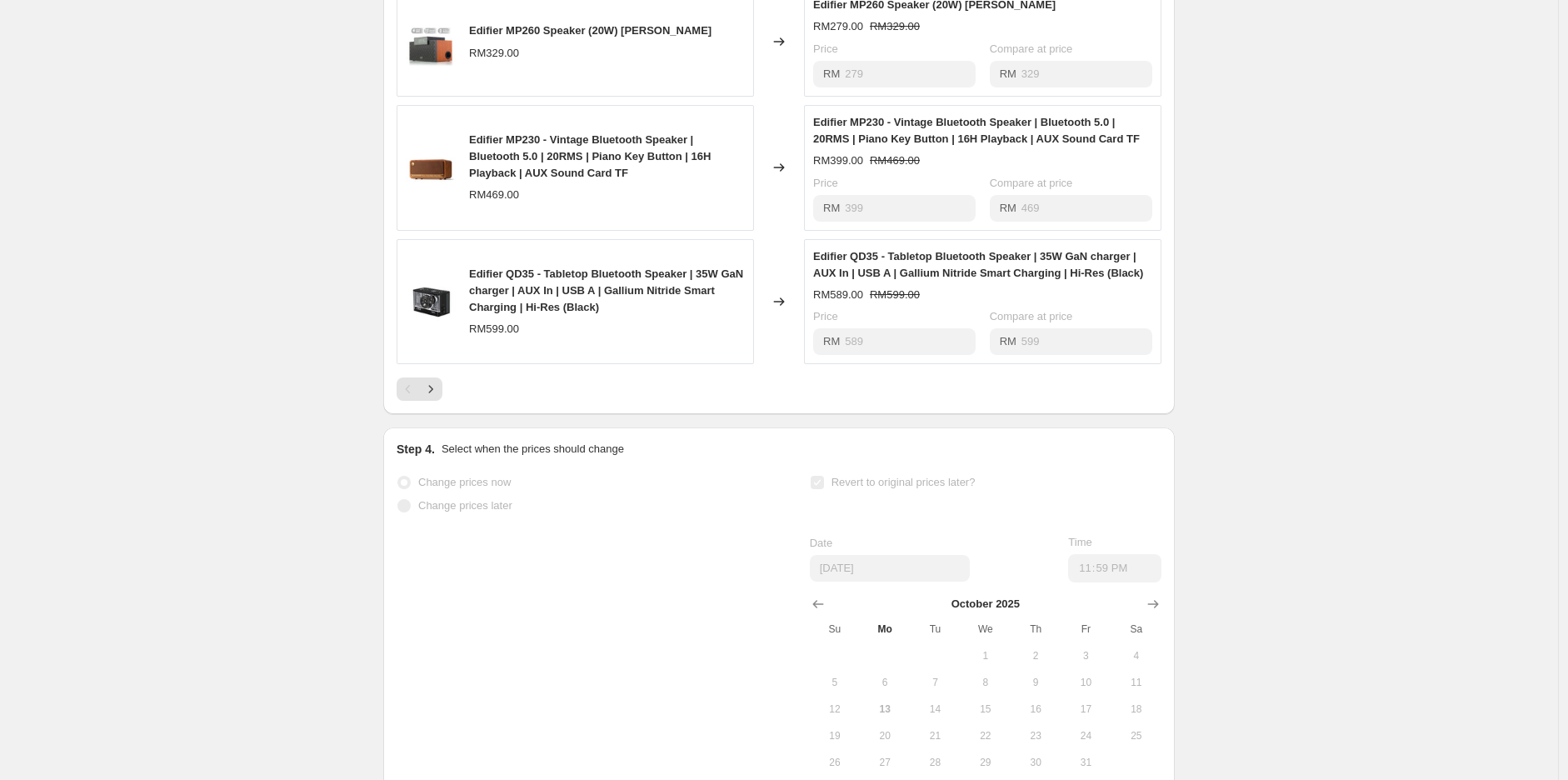
scroll to position [1018, 0]
click at [431, 400] on button "Next" at bounding box center [430, 388] width 24 height 24
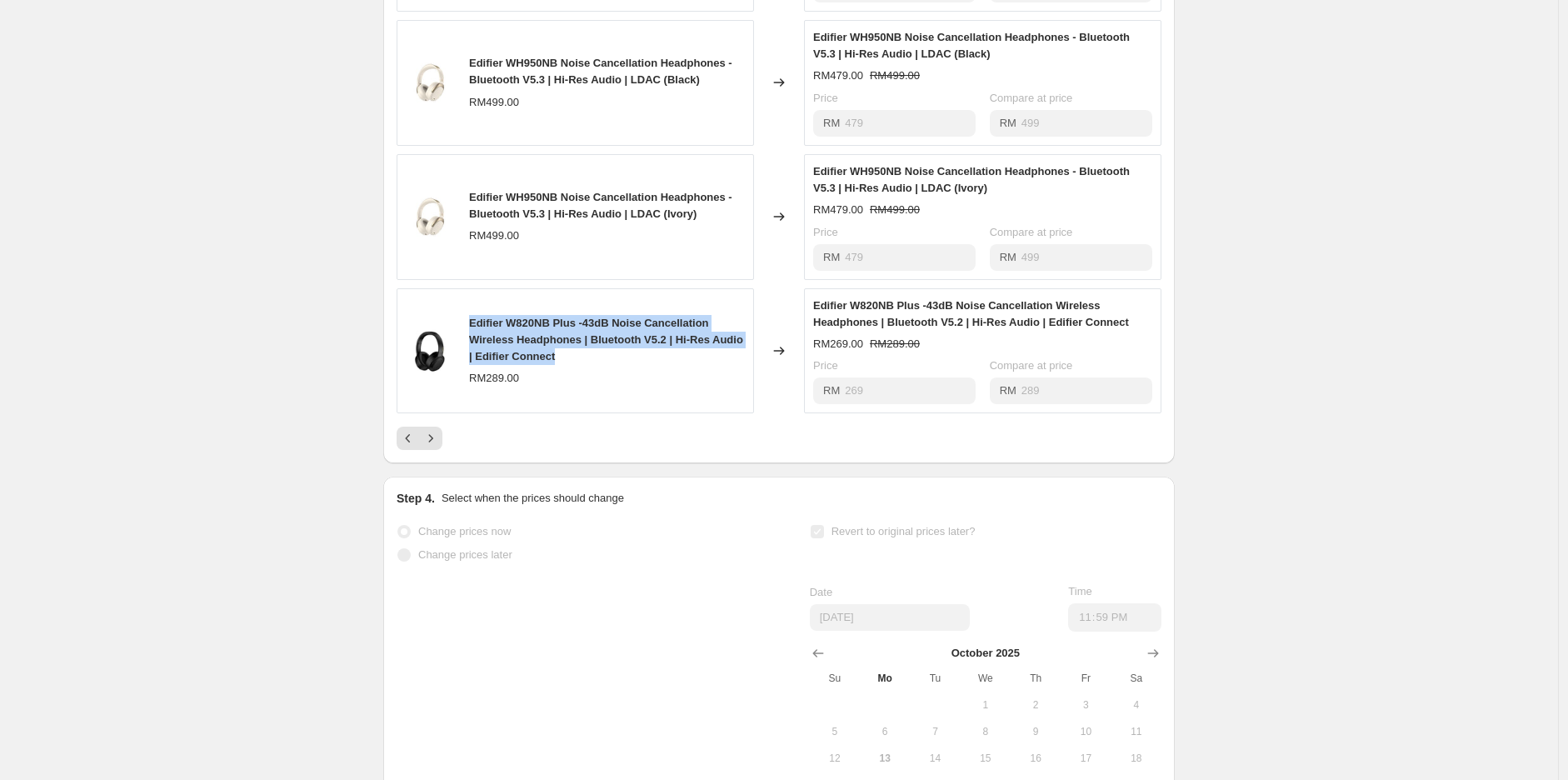
drag, startPoint x: 623, startPoint y: 368, endPoint x: 474, endPoint y: 326, distance: 154.8
click at [474, 326] on div "Edifier W820NB Plus -43dB Noise Cancellation Wireless Headphones | Bluetooth V5…" at bounding box center [575, 351] width 358 height 125
